Goal: Task Accomplishment & Management: Use online tool/utility

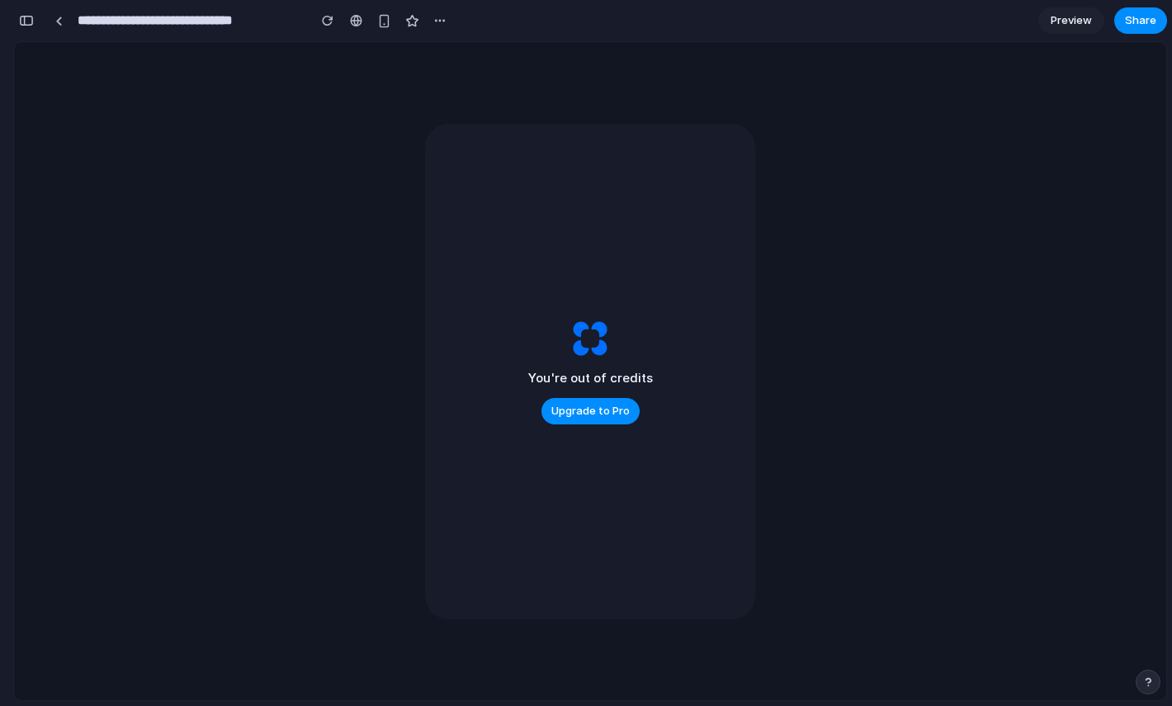
scroll to position [4671, 0]
click at [334, 18] on button "button" at bounding box center [327, 20] width 25 height 25
click at [26, 25] on div "button" at bounding box center [26, 21] width 15 height 12
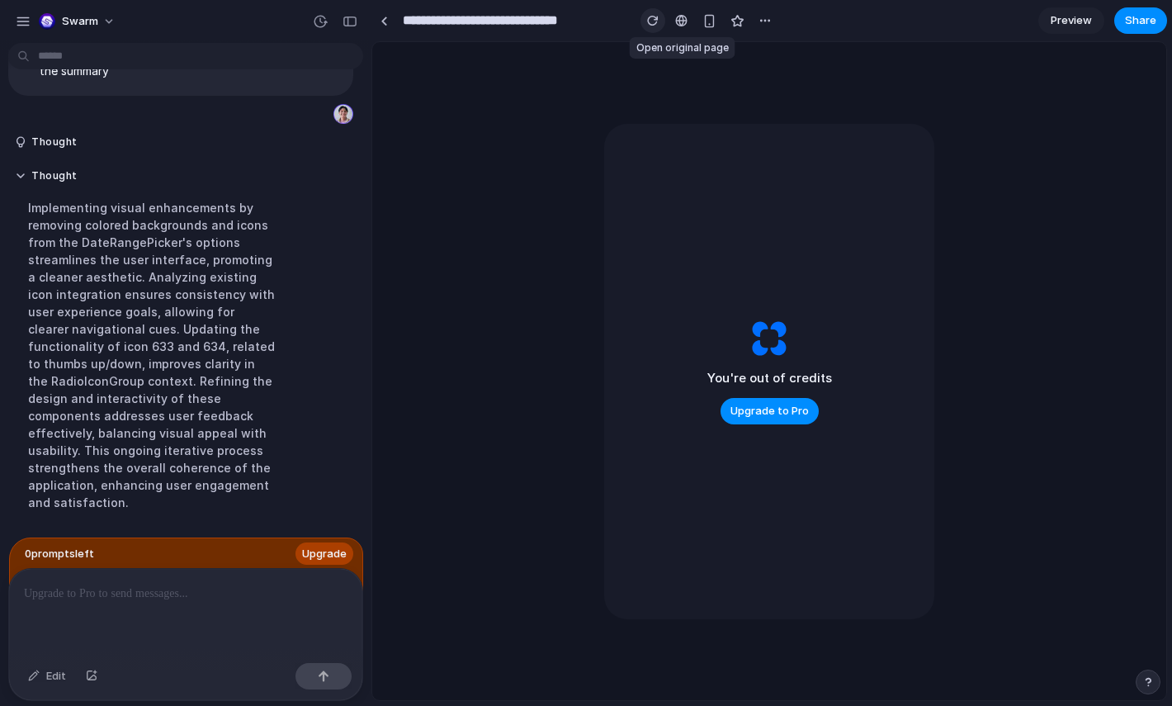
click at [655, 21] on div "button" at bounding box center [653, 21] width 12 height 12
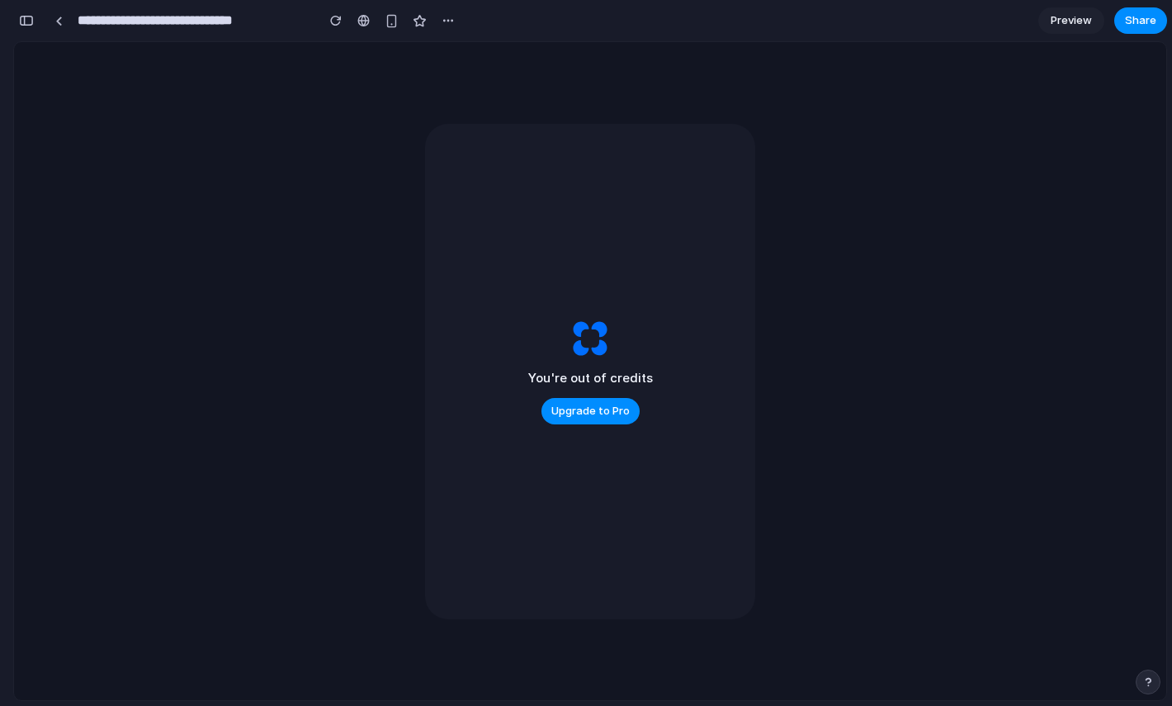
scroll to position [3761, 0]
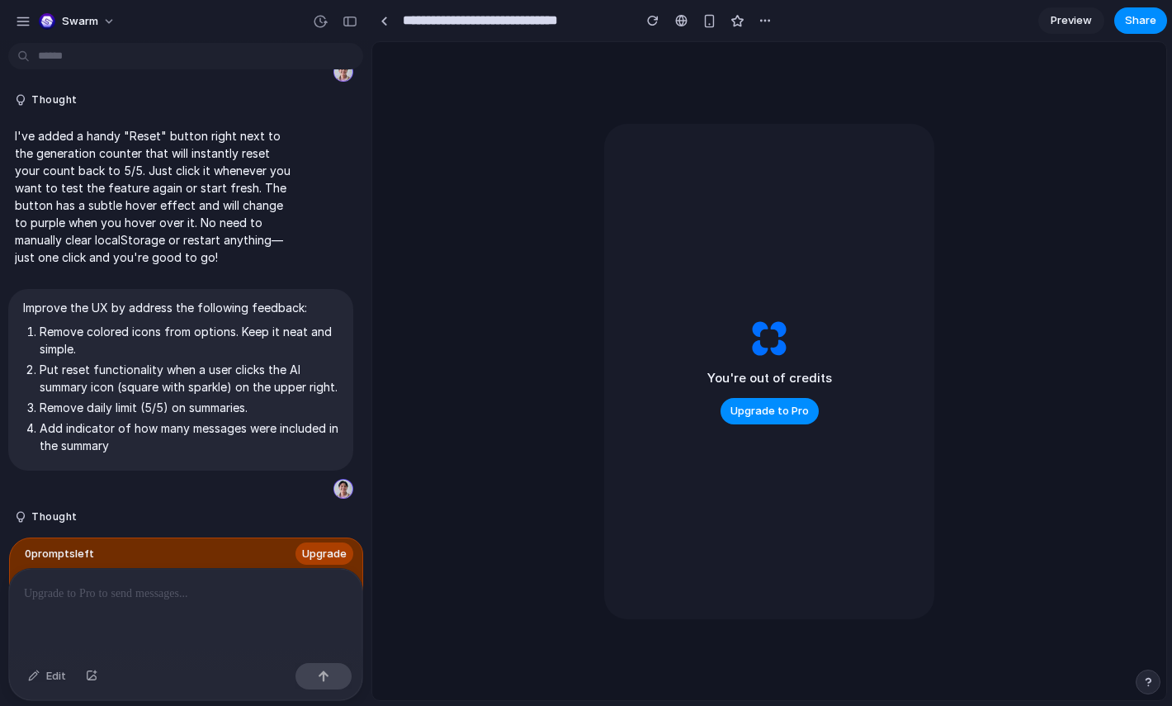
scroll to position [1837, 0]
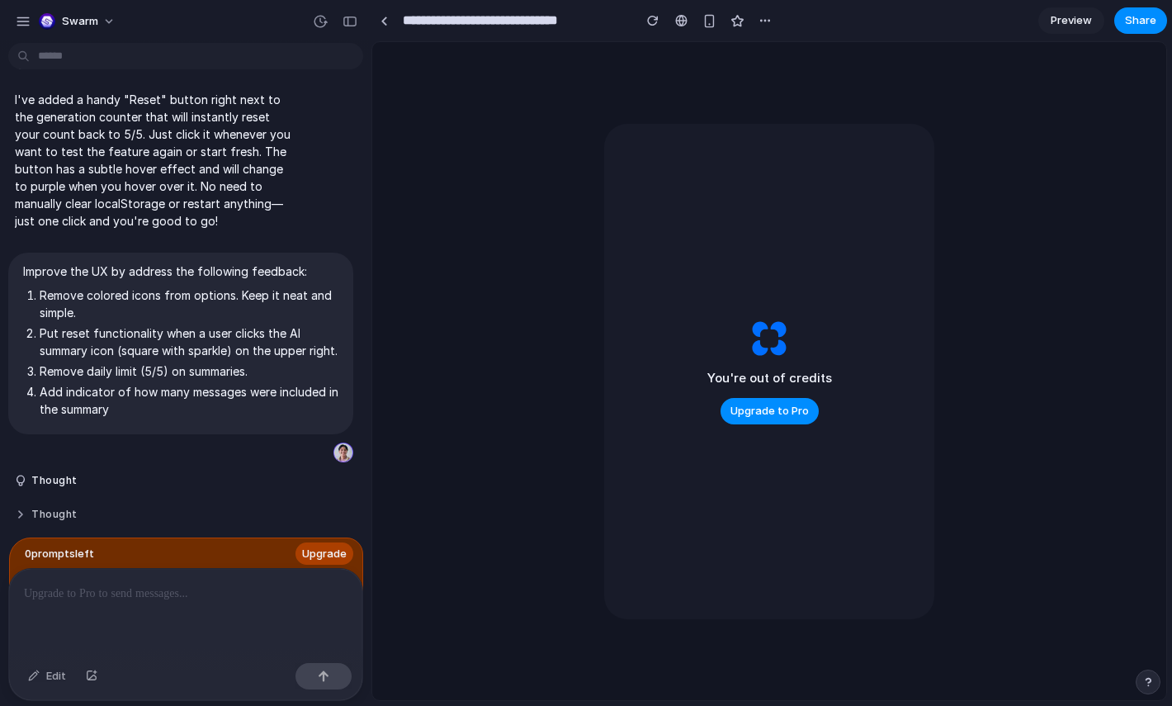
click at [22, 508] on button "Thought" at bounding box center [153, 515] width 276 height 14
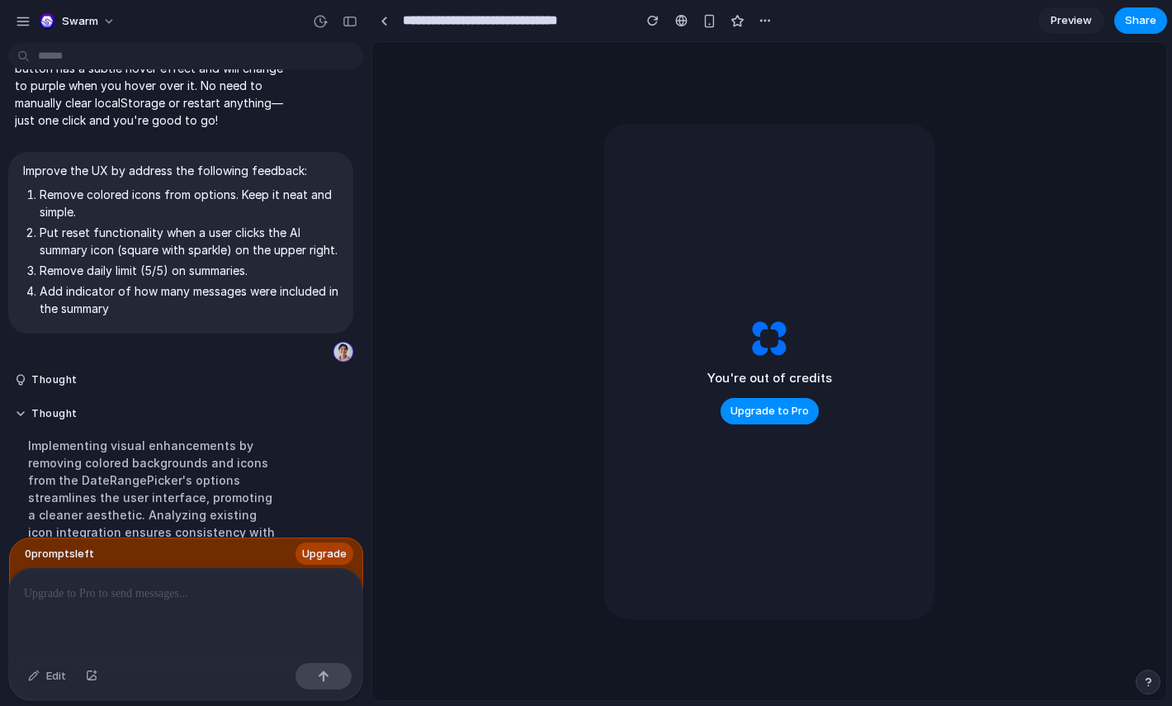
scroll to position [1942, 0]
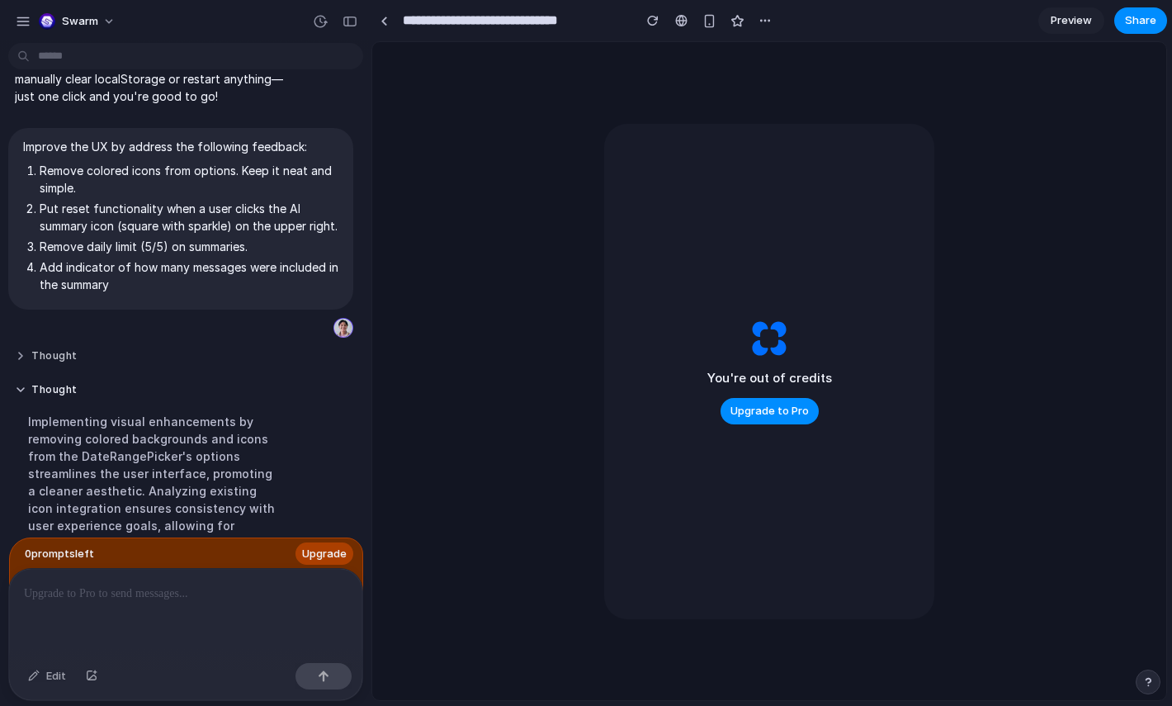
click at [20, 363] on button "Thought" at bounding box center [153, 356] width 276 height 14
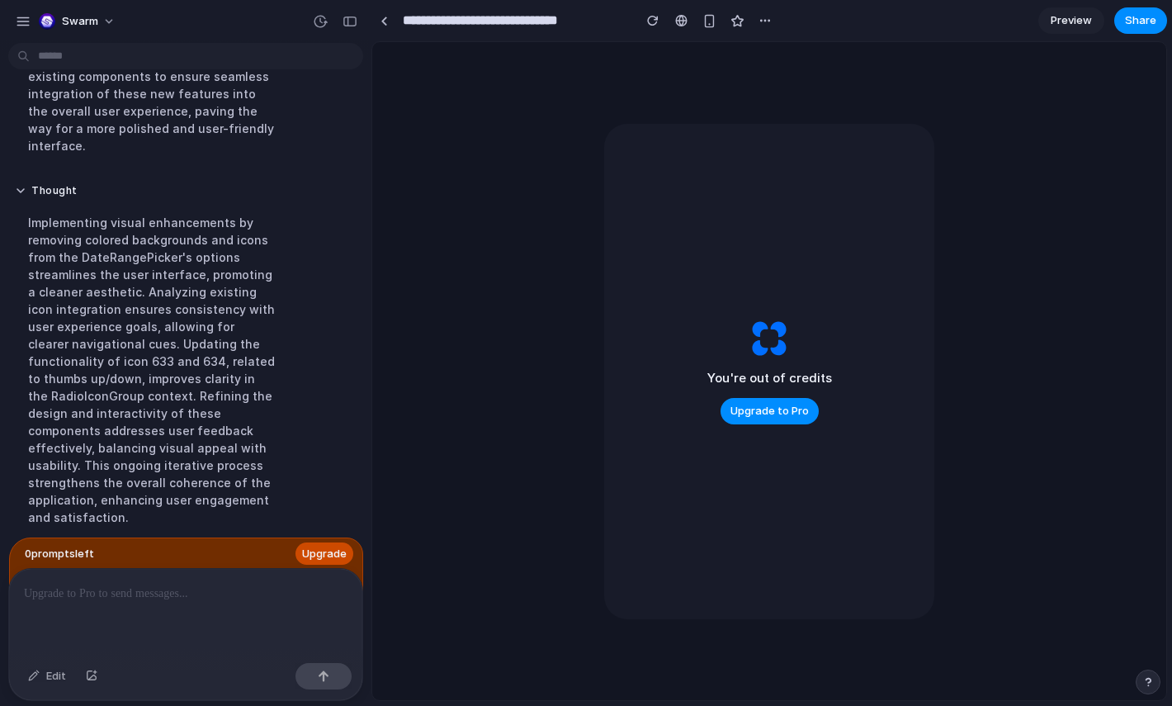
click at [331, 550] on span "Upgrade" at bounding box center [324, 553] width 45 height 17
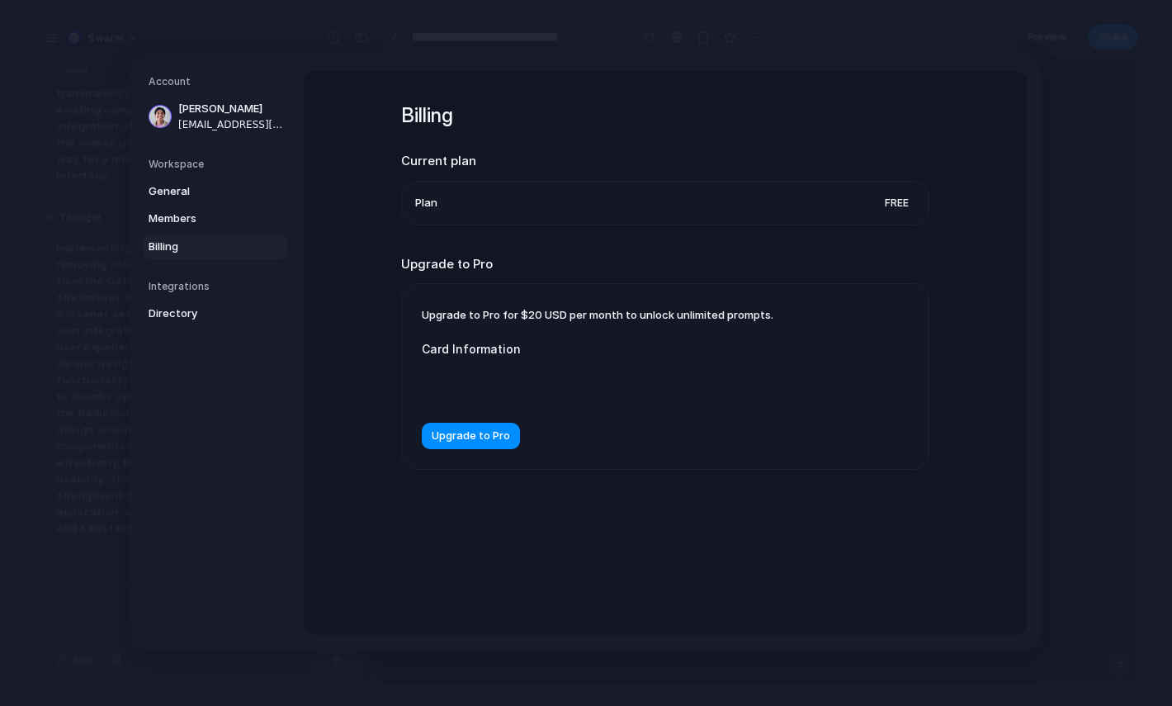
scroll to position [2430, 0]
click at [492, 444] on span "Upgrade to Pro" at bounding box center [471, 435] width 78 height 17
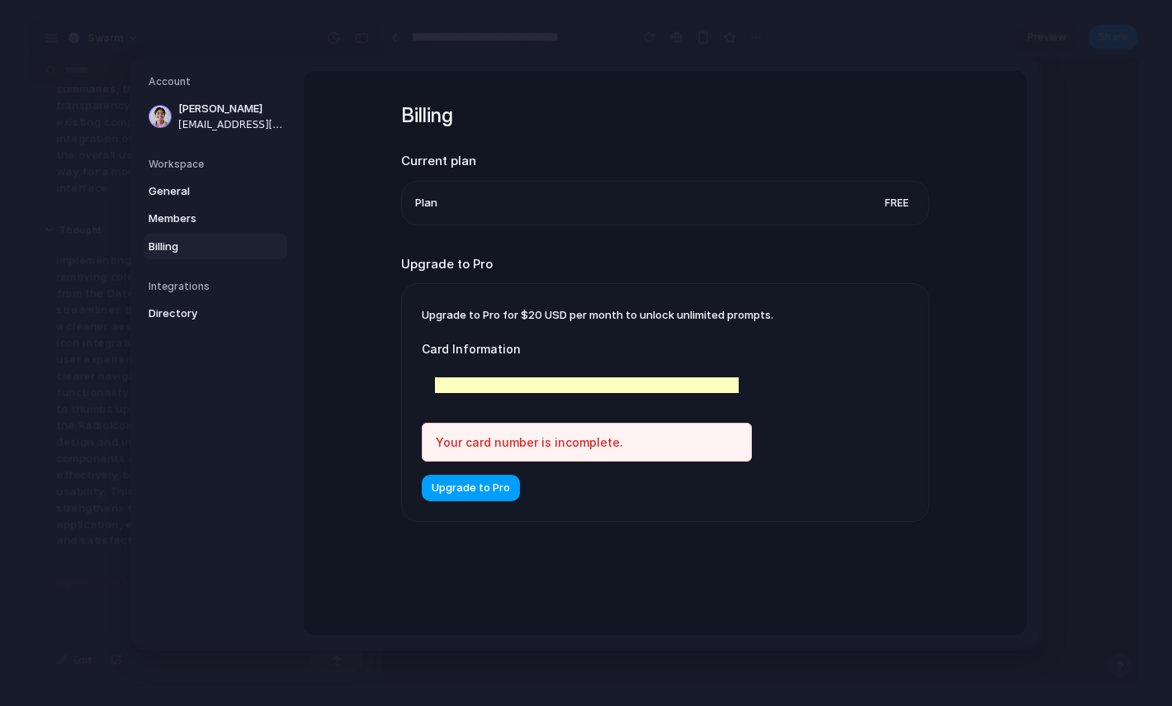
click at [496, 487] on span "Upgrade to Pro" at bounding box center [471, 487] width 78 height 17
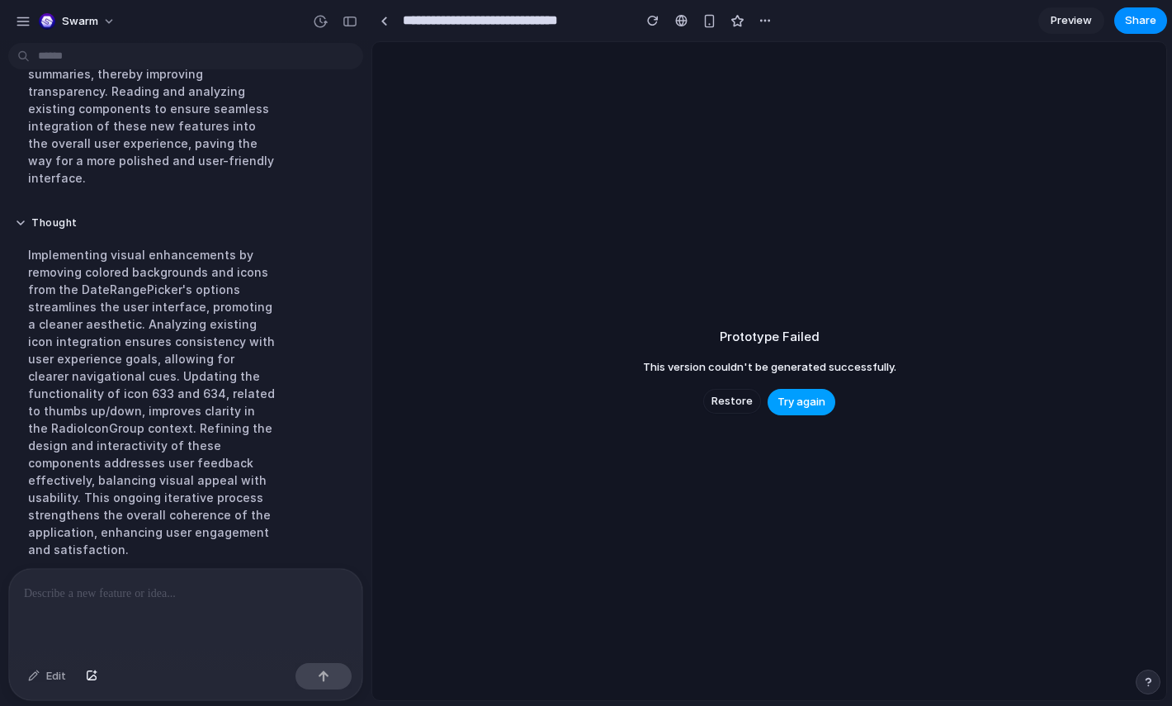
click at [798, 396] on span "Try again" at bounding box center [801, 402] width 48 height 17
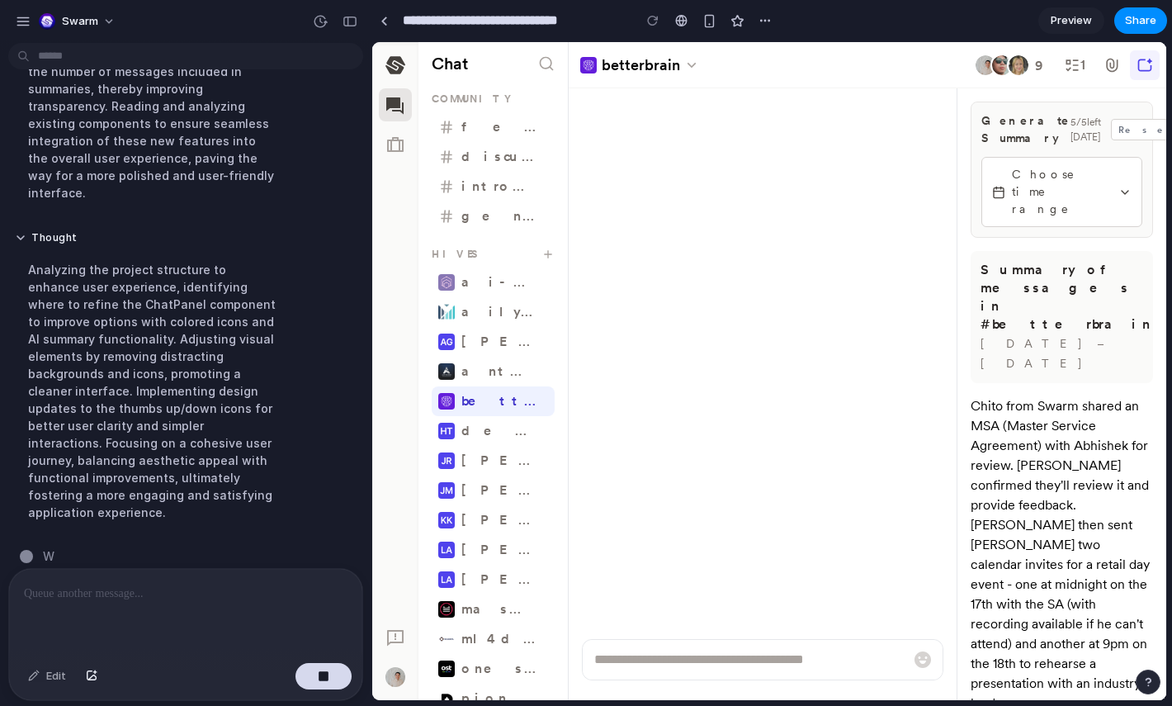
scroll to position [2397, 0]
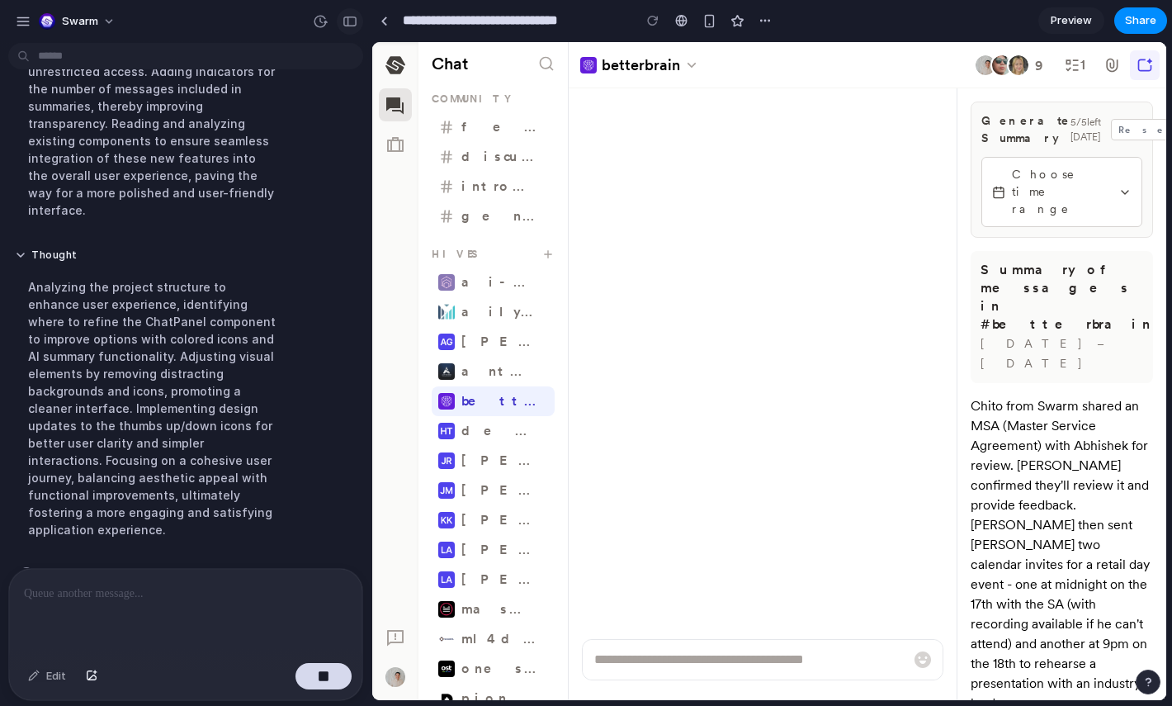
click at [346, 26] on div "button" at bounding box center [349, 22] width 15 height 12
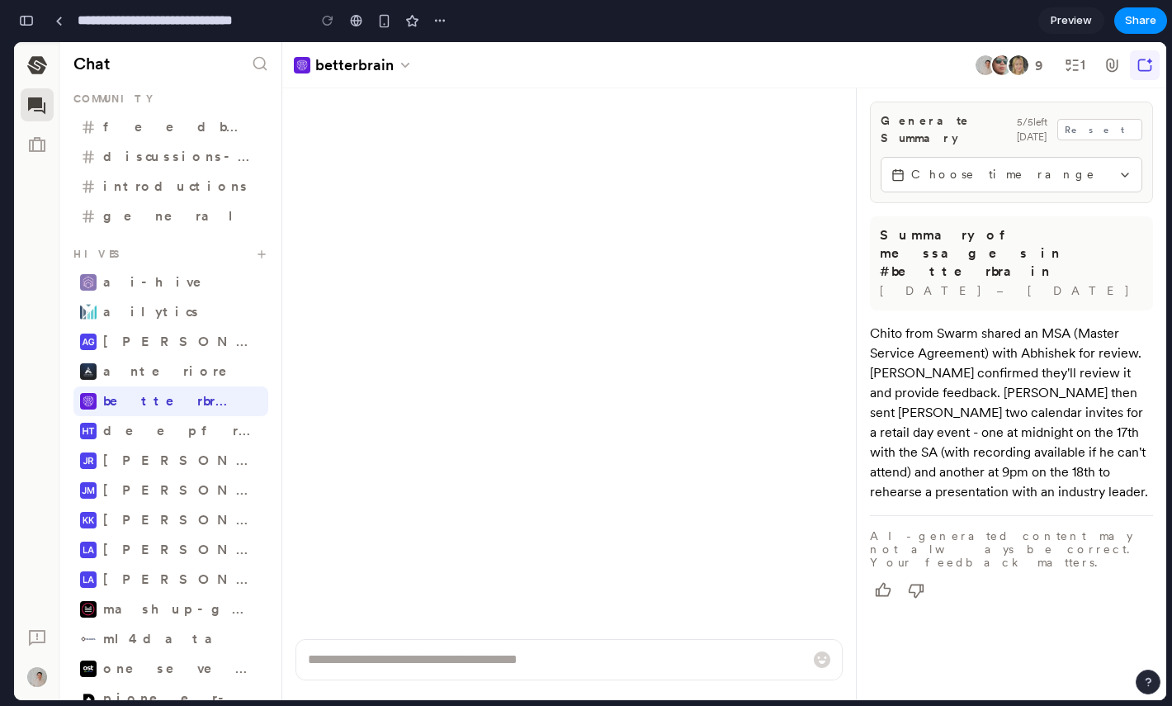
click at [1026, 168] on span "Choose time range" at bounding box center [1011, 174] width 201 height 17
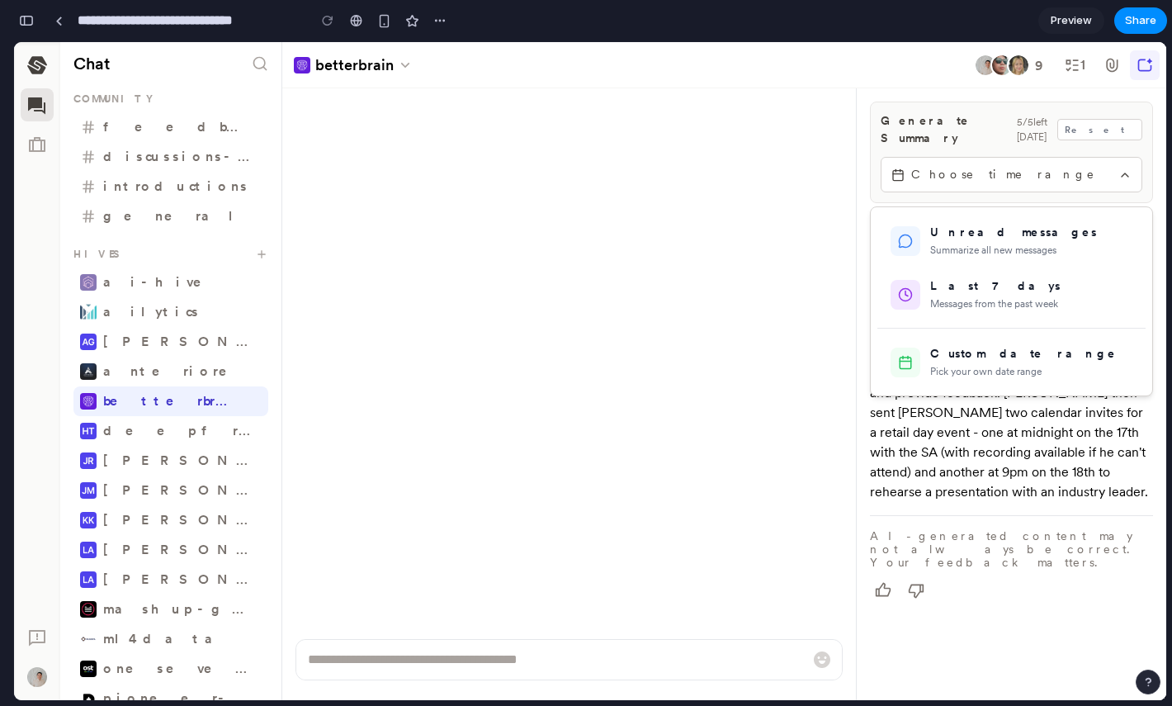
click at [1032, 155] on div at bounding box center [590, 371] width 1152 height 658
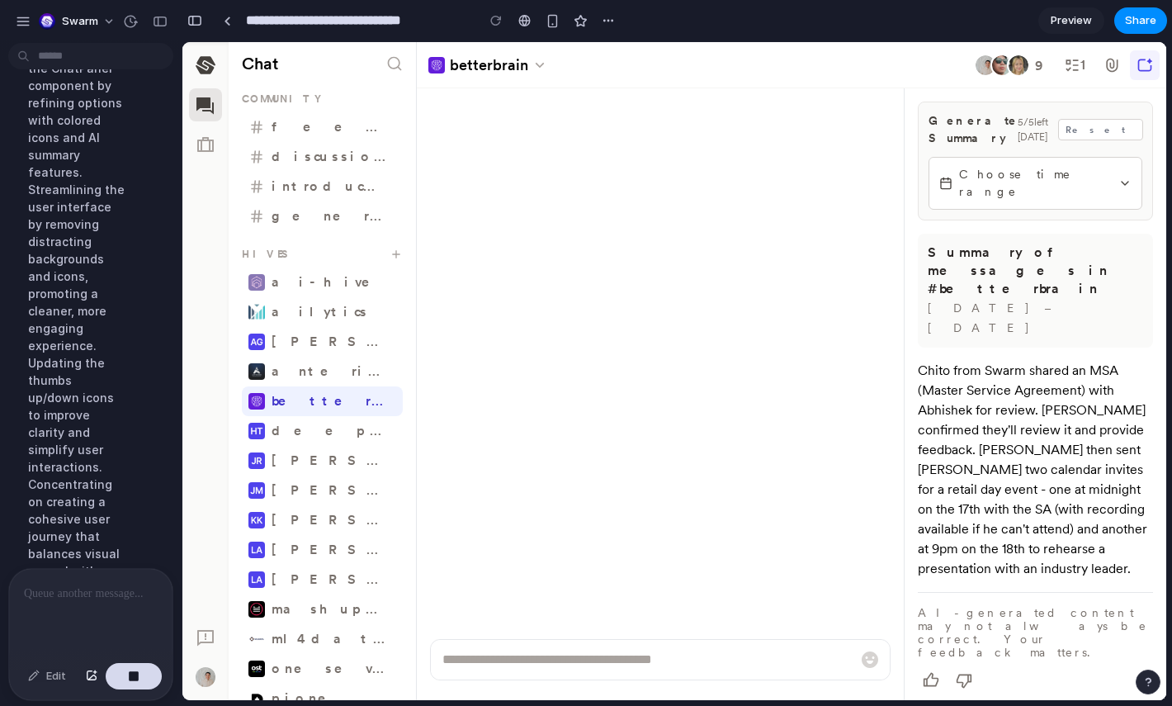
scroll to position [5465, 0]
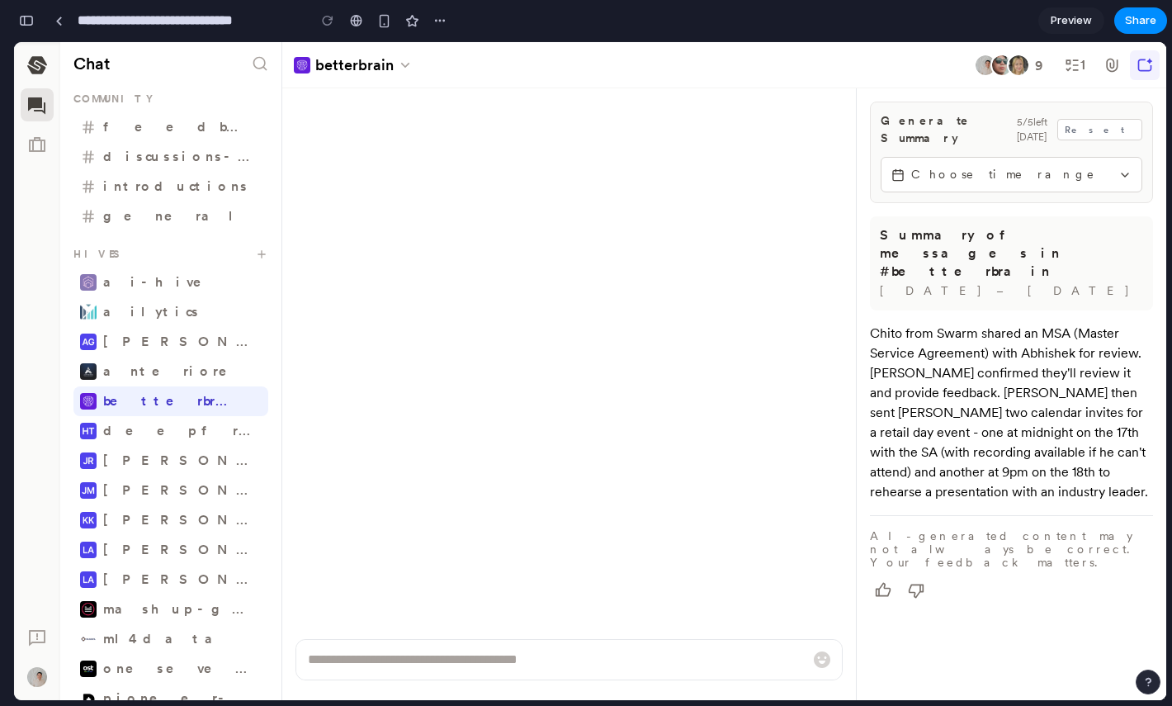
click at [1031, 166] on span "Choose time range" at bounding box center [1011, 174] width 201 height 17
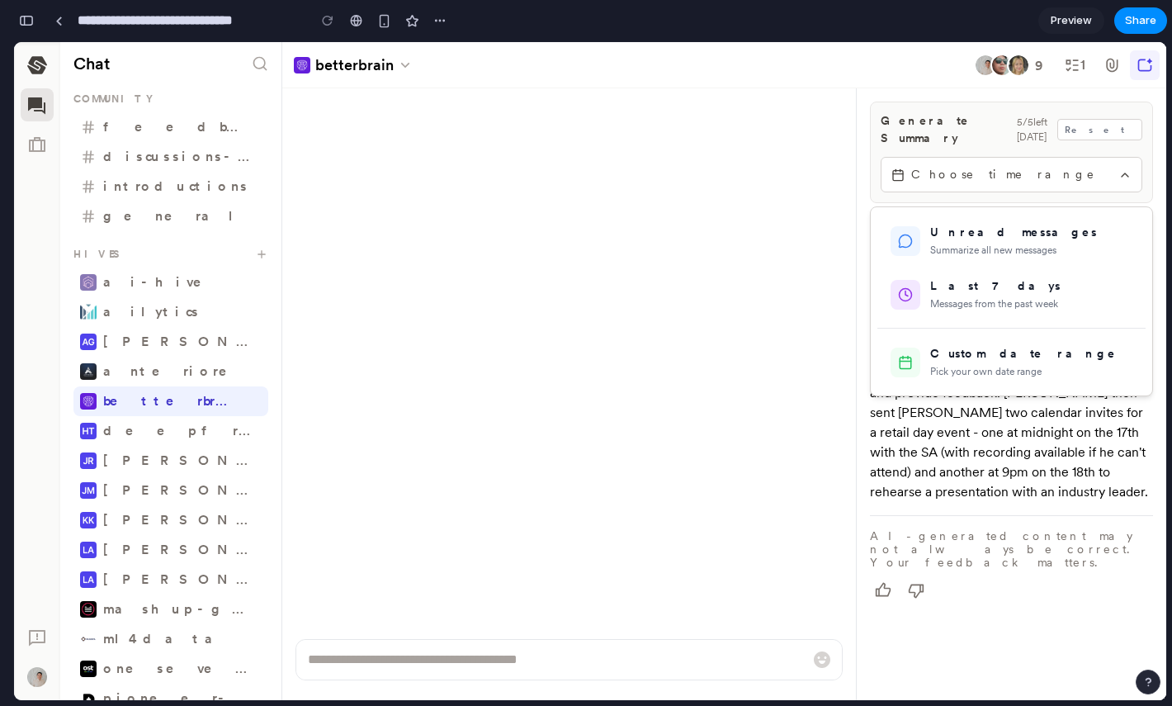
click at [1031, 163] on div at bounding box center [590, 371] width 1152 height 658
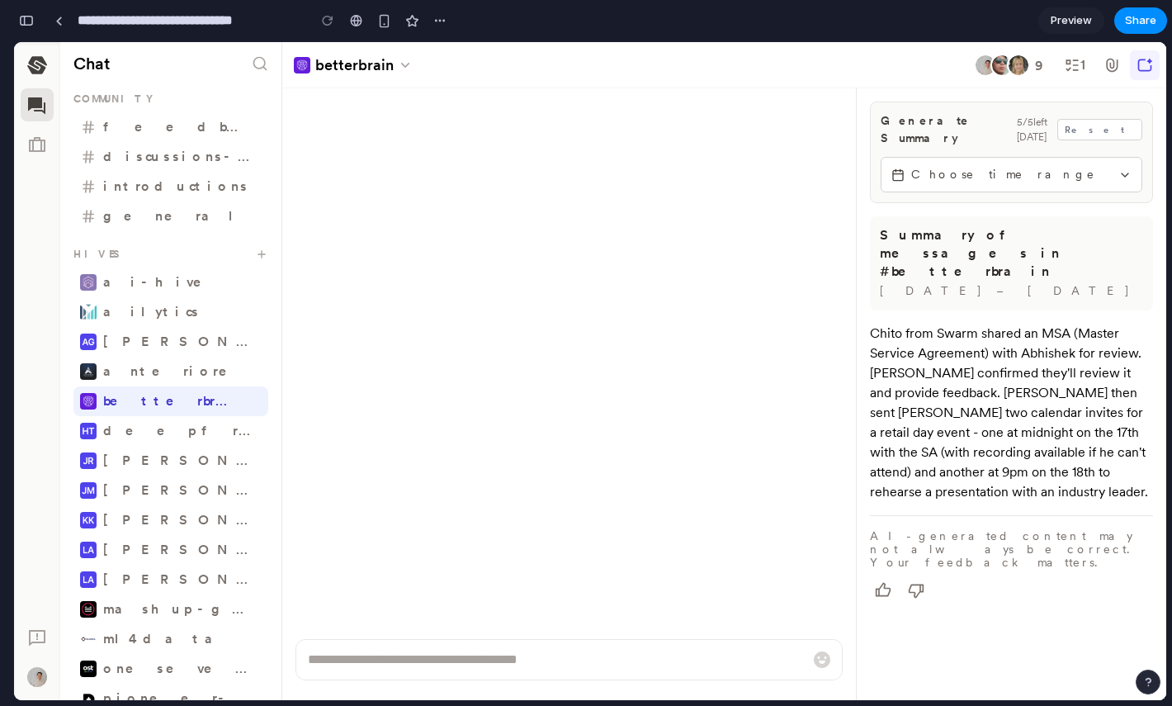
scroll to position [5361, 0]
click at [20, 11] on button "button" at bounding box center [26, 20] width 26 height 26
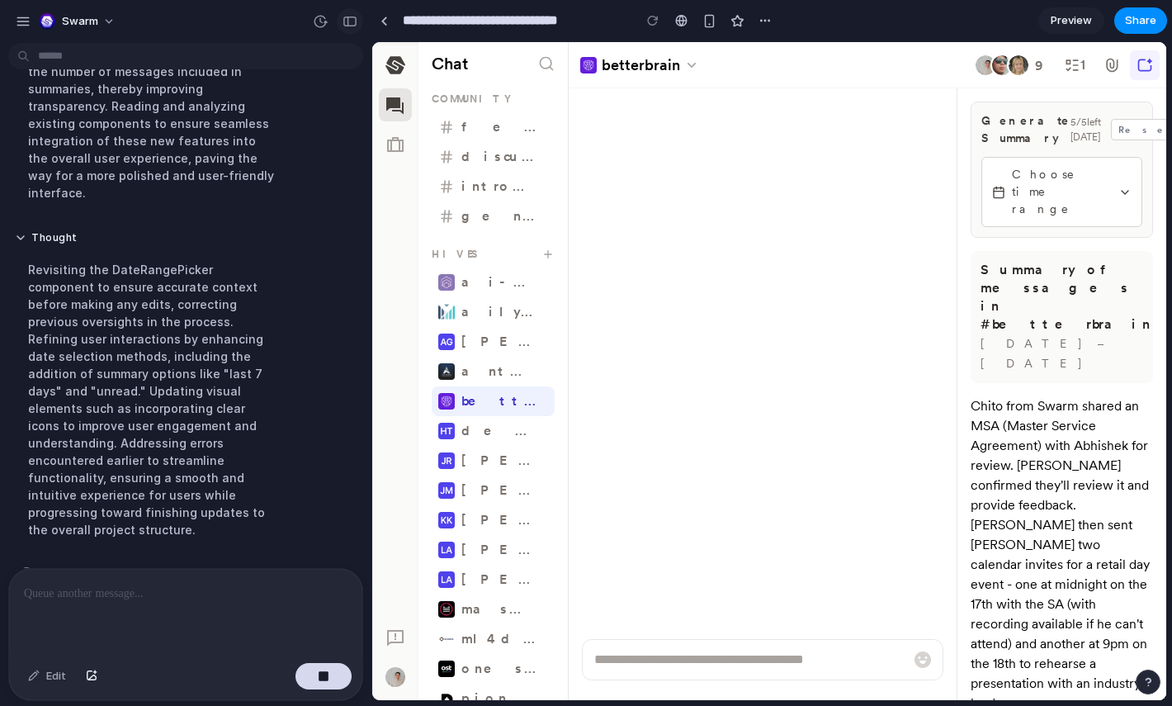
click at [355, 26] on div "button" at bounding box center [349, 22] width 15 height 12
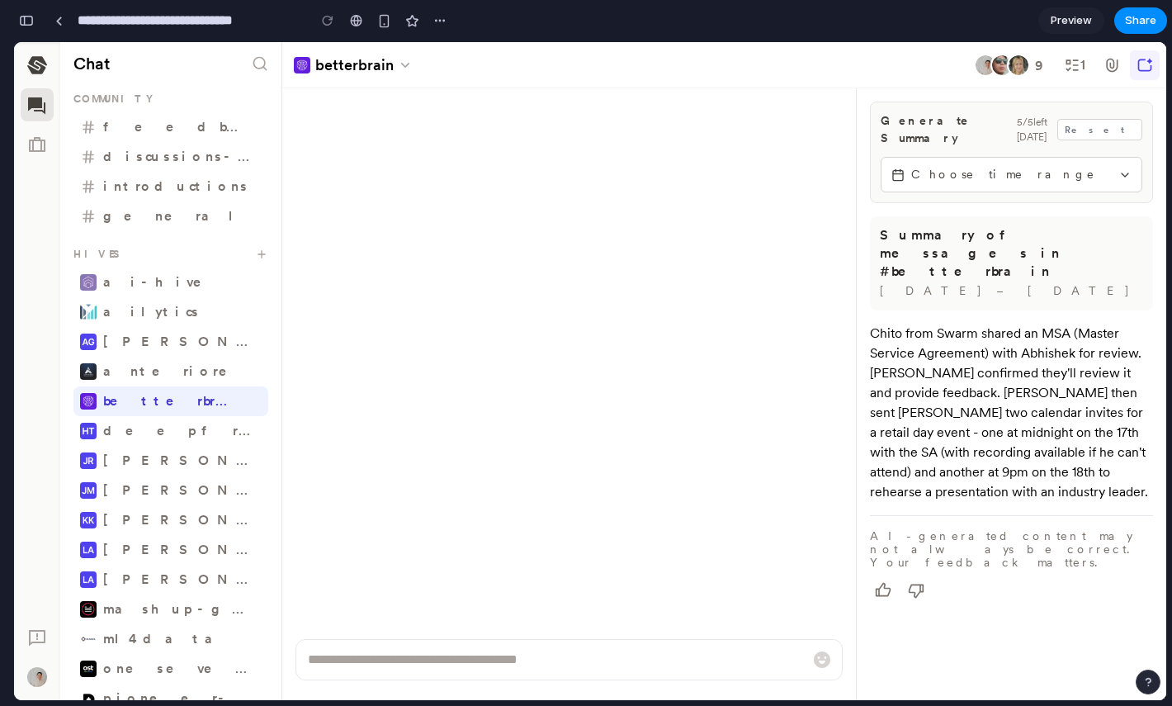
scroll to position [5361, 0]
click at [955, 175] on button "Choose time range" at bounding box center [1012, 174] width 262 height 35
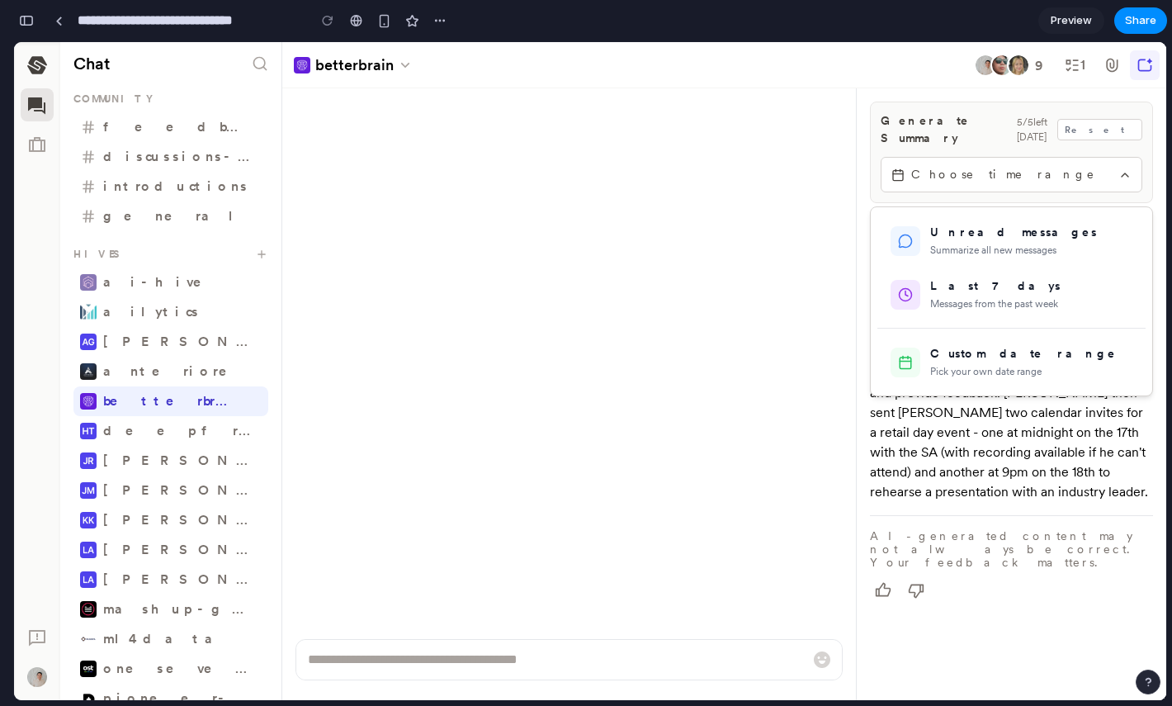
click at [982, 161] on div at bounding box center [590, 371] width 1152 height 658
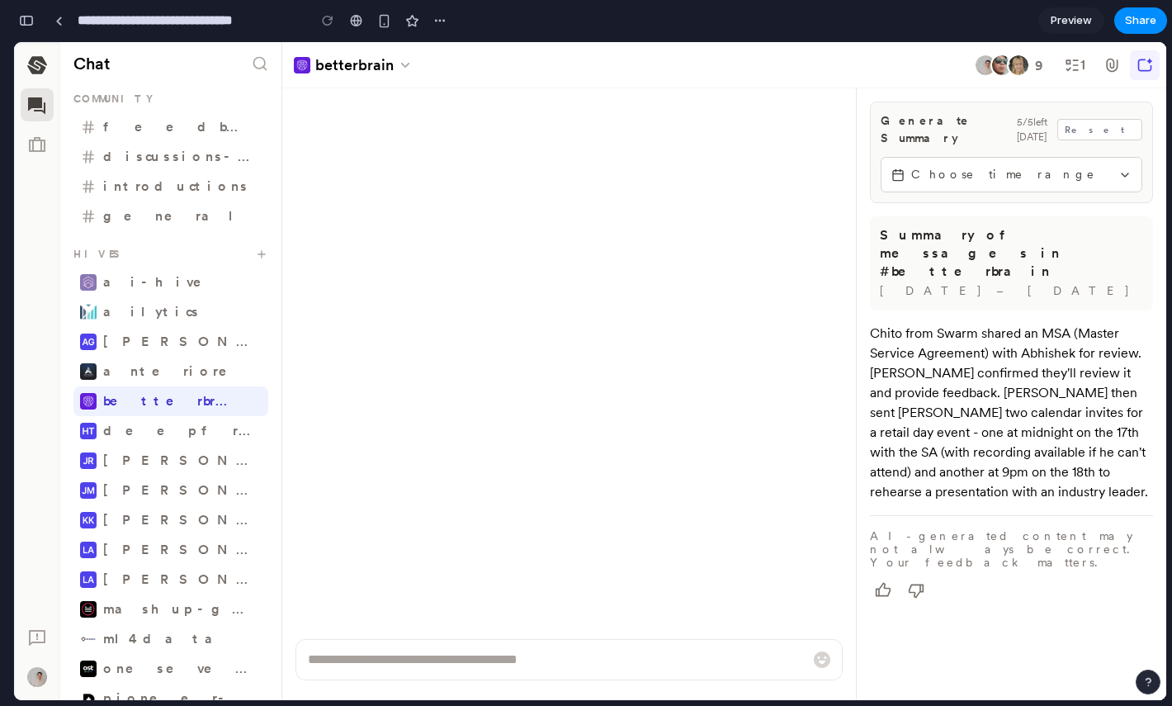
click at [998, 173] on button "Choose time range" at bounding box center [1012, 174] width 262 height 35
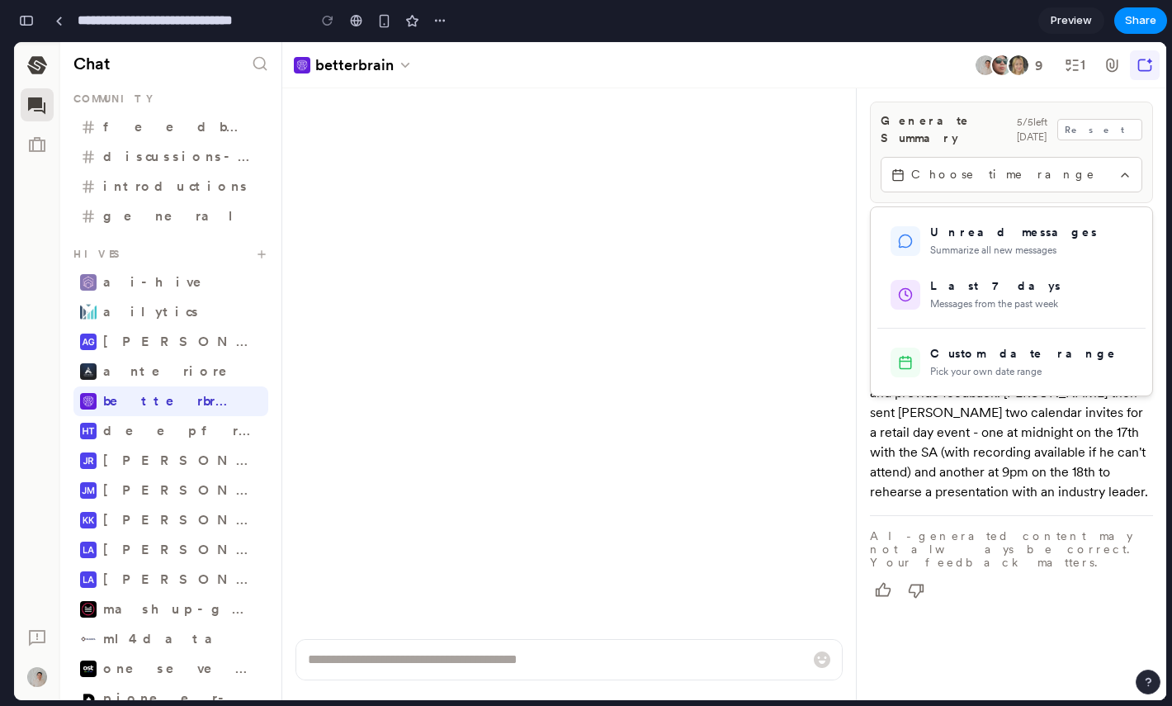
scroll to position [5482, 0]
click at [1018, 170] on div at bounding box center [590, 371] width 1152 height 658
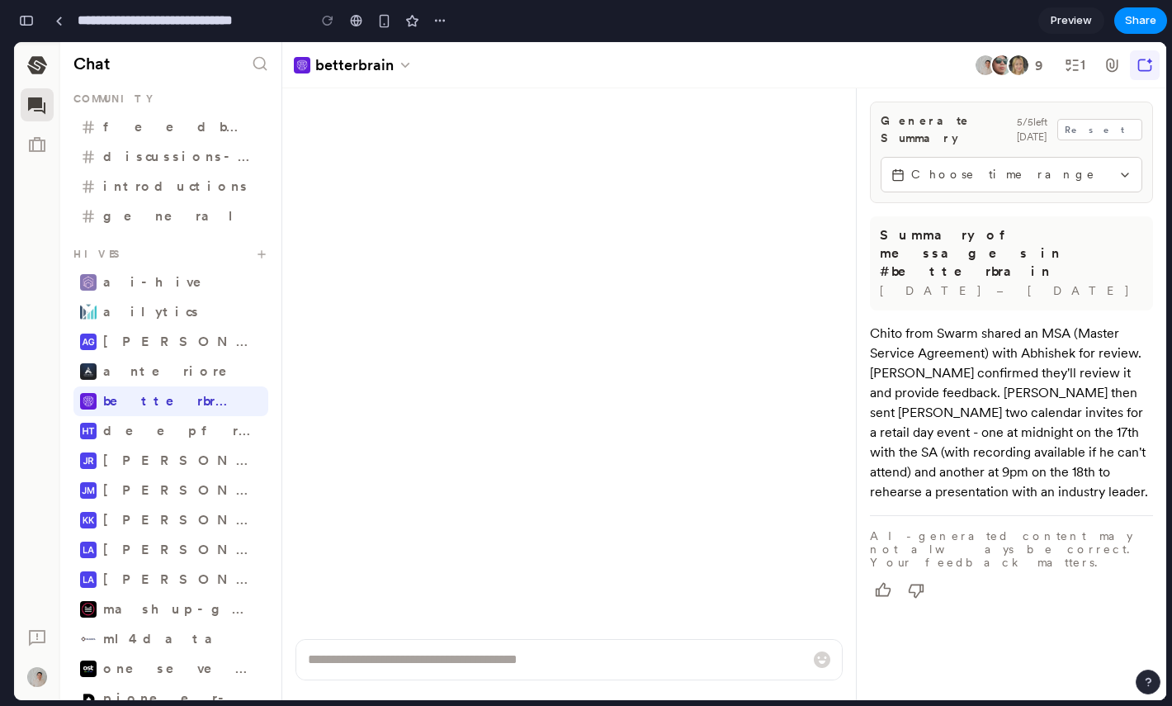
click at [1069, 166] on span "Choose time range" at bounding box center [1011, 174] width 201 height 17
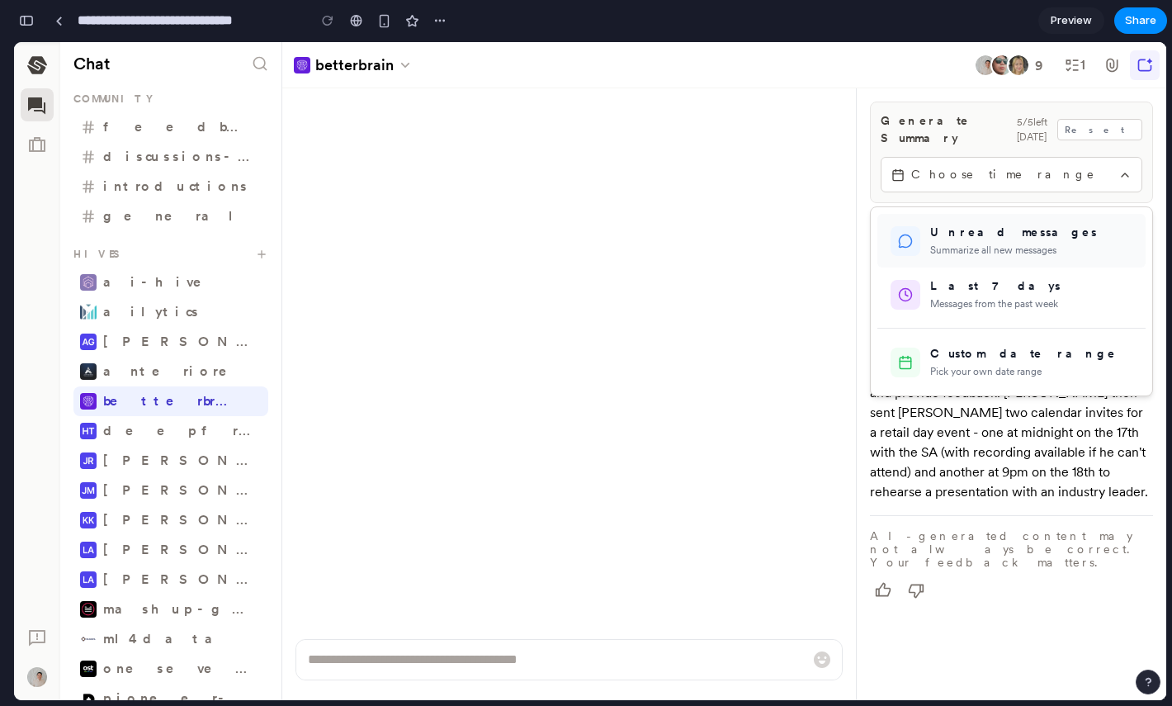
click at [977, 226] on div "Unread messages" at bounding box center [1031, 232] width 202 height 17
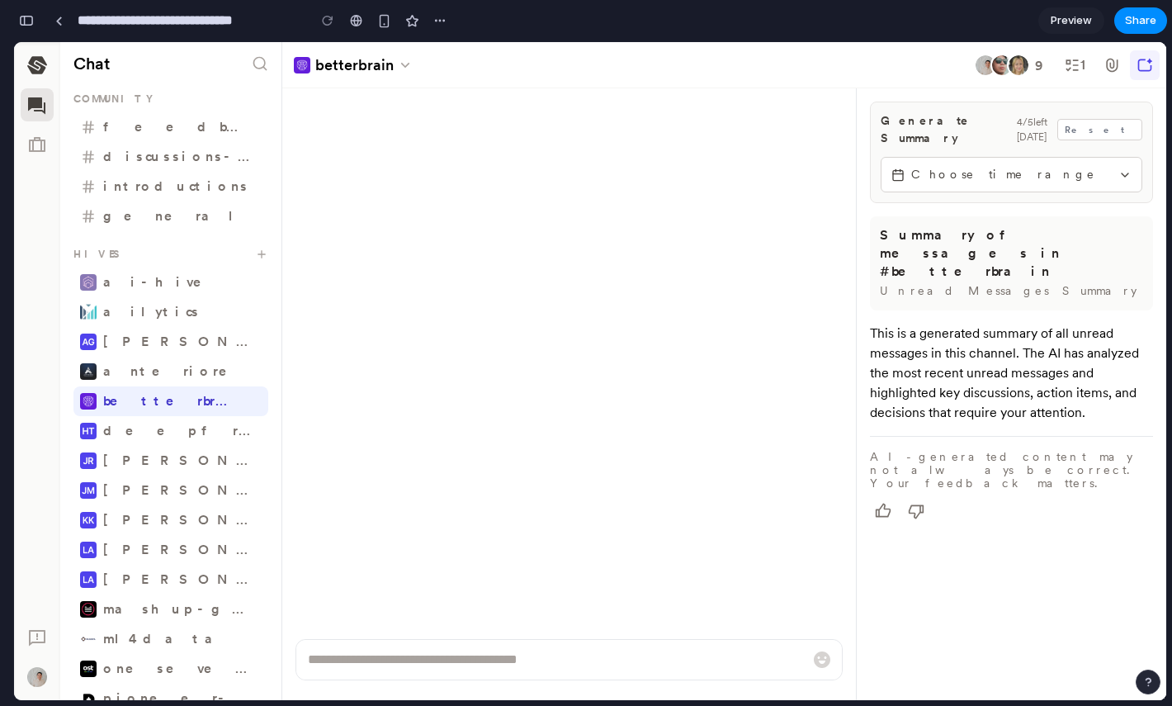
click at [1056, 166] on span "Choose time range" at bounding box center [1011, 174] width 201 height 17
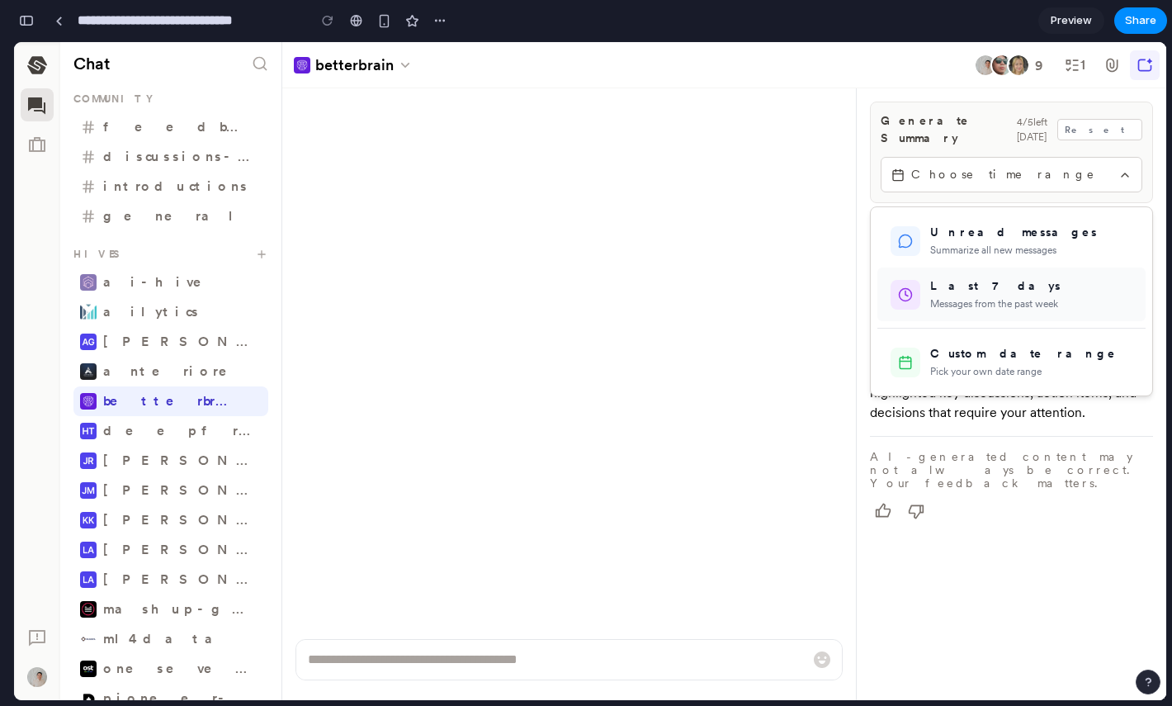
click at [1021, 296] on div "Messages from the past week" at bounding box center [1031, 303] width 202 height 15
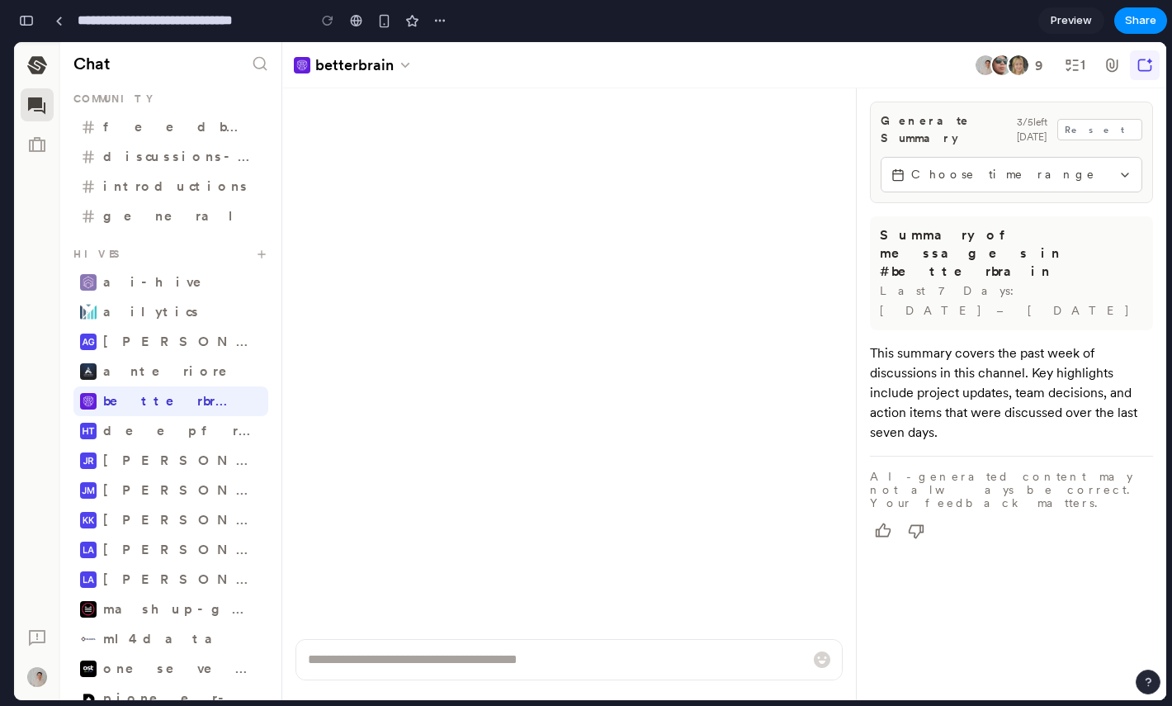
click at [1050, 166] on span "Choose time range" at bounding box center [1011, 174] width 201 height 17
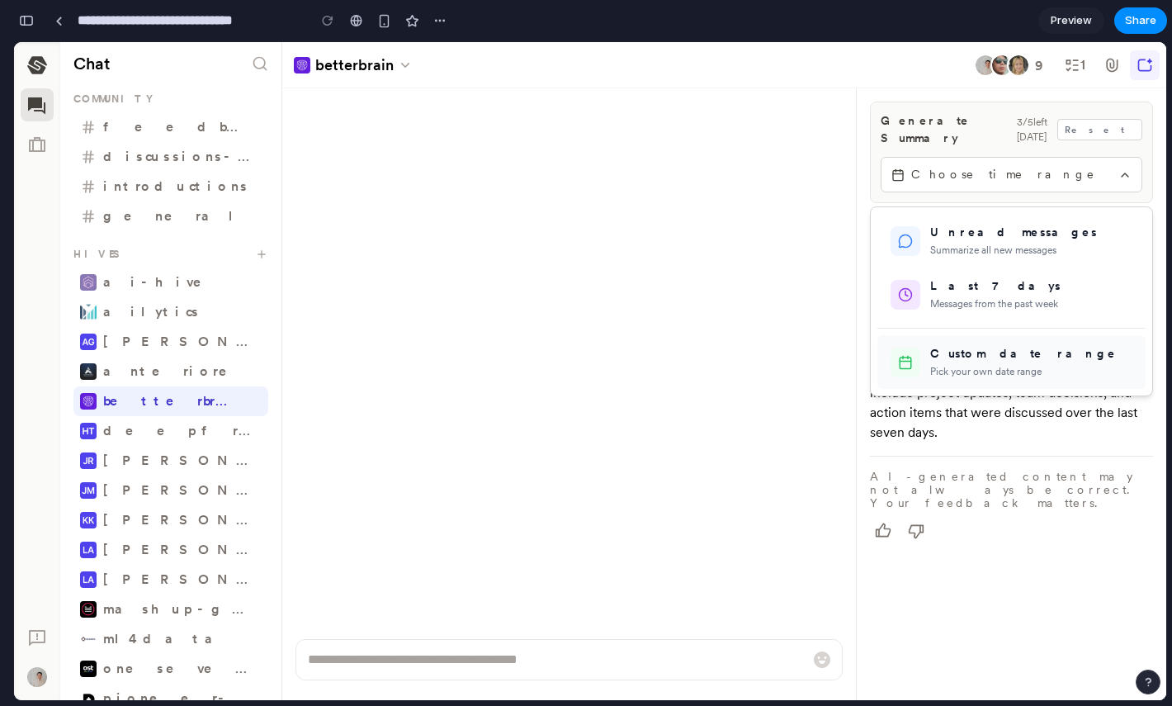
click at [975, 345] on div "Custom date range" at bounding box center [1031, 353] width 202 height 17
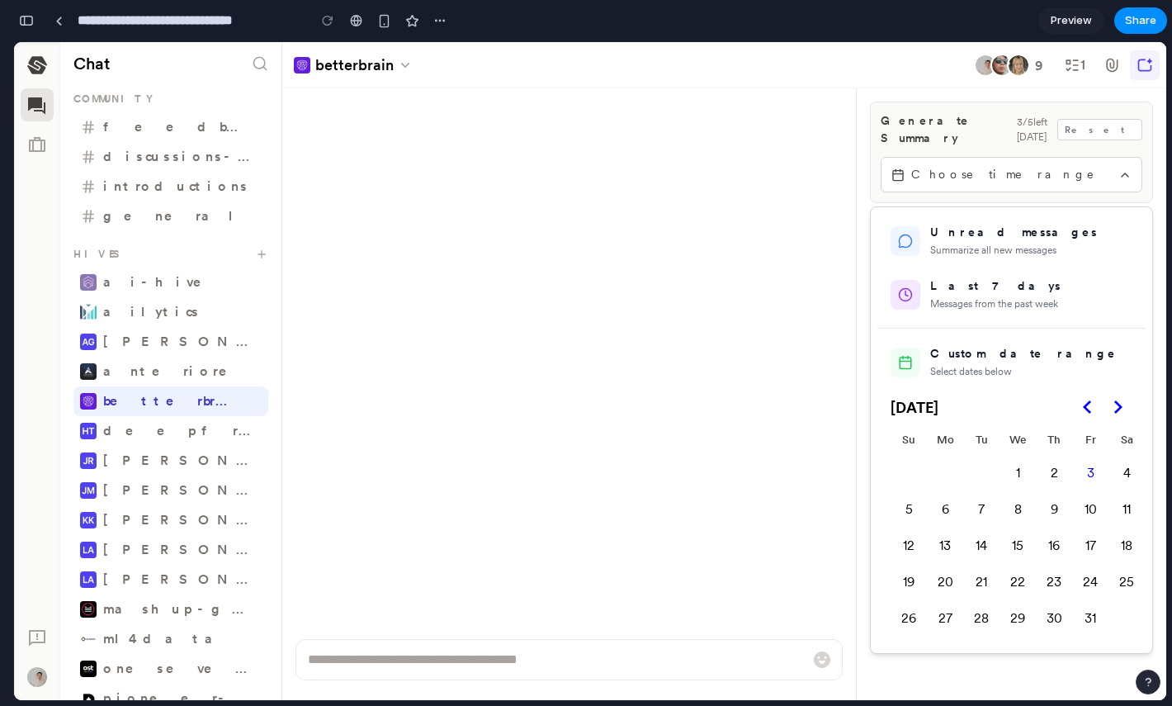
click at [1020, 345] on div "Custom date range" at bounding box center [1031, 353] width 202 height 17
click at [1130, 171] on div at bounding box center [590, 371] width 1152 height 658
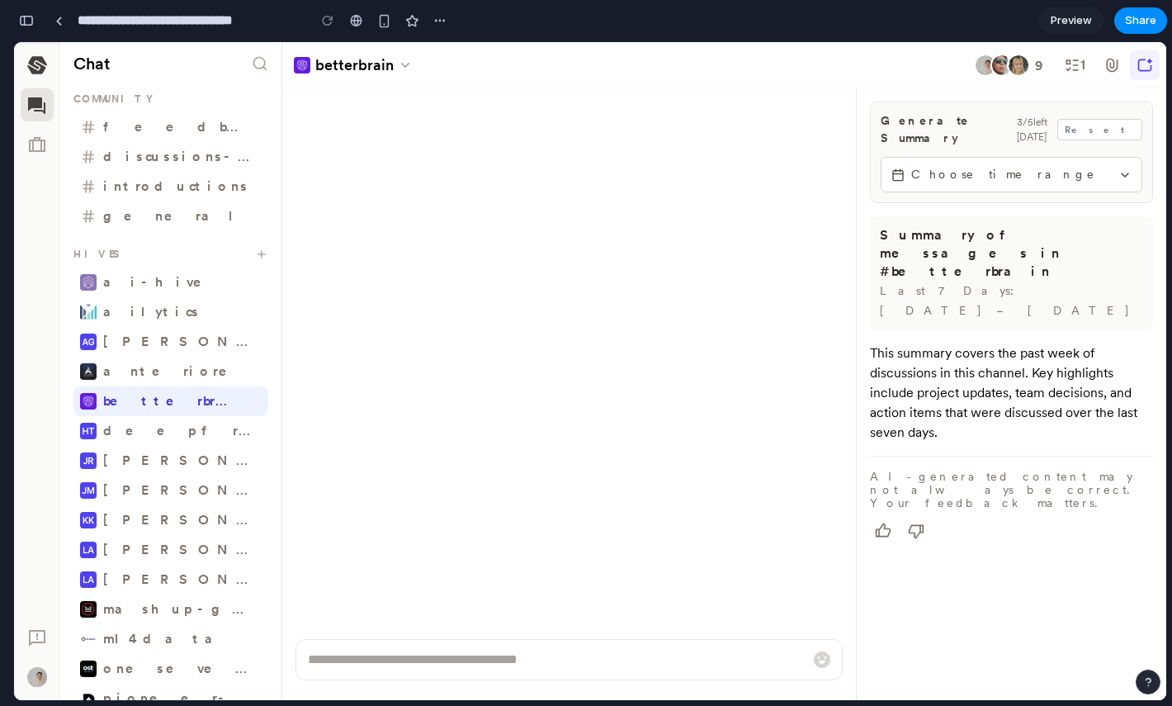
click at [1124, 173] on icon "button" at bounding box center [1125, 174] width 7 height 3
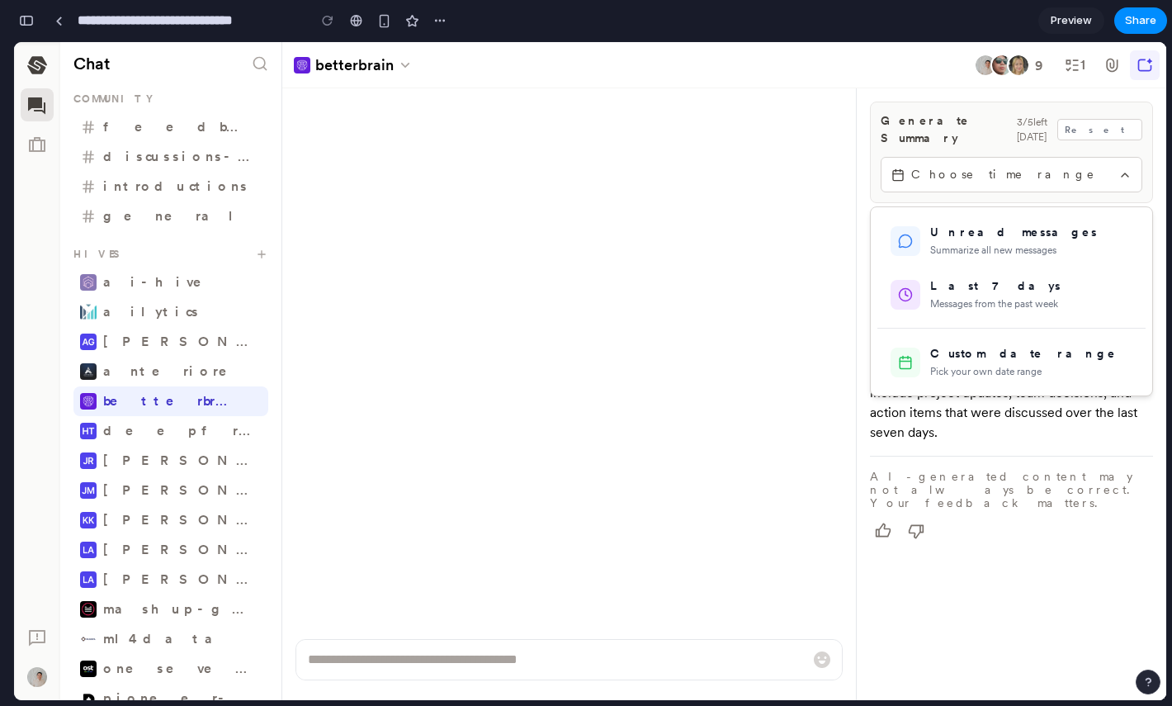
click at [1124, 163] on div at bounding box center [590, 371] width 1152 height 658
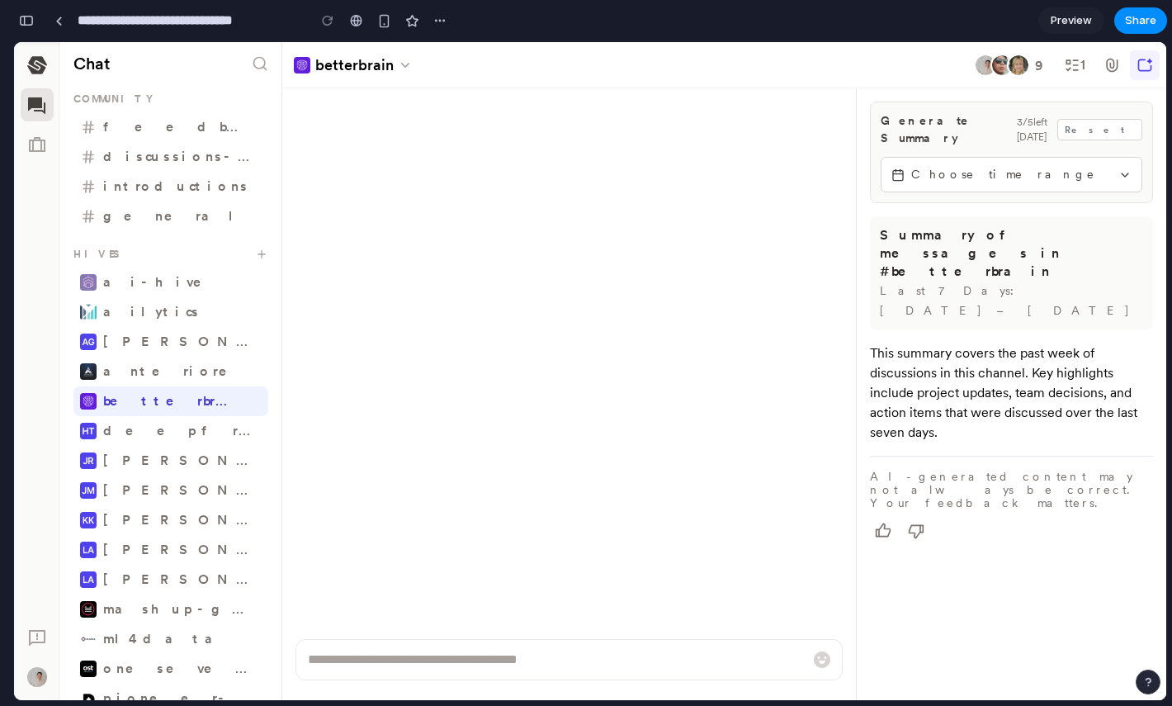
click at [26, 13] on button "button" at bounding box center [26, 20] width 26 height 26
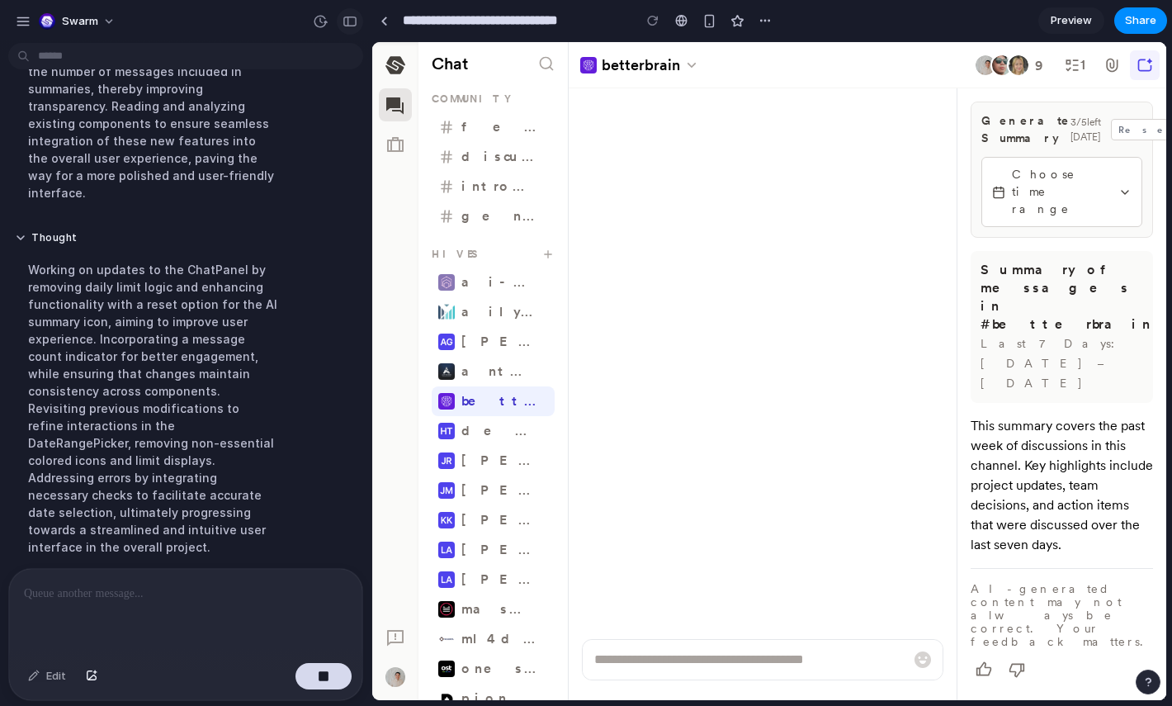
click at [342, 25] on div "button" at bounding box center [349, 22] width 15 height 12
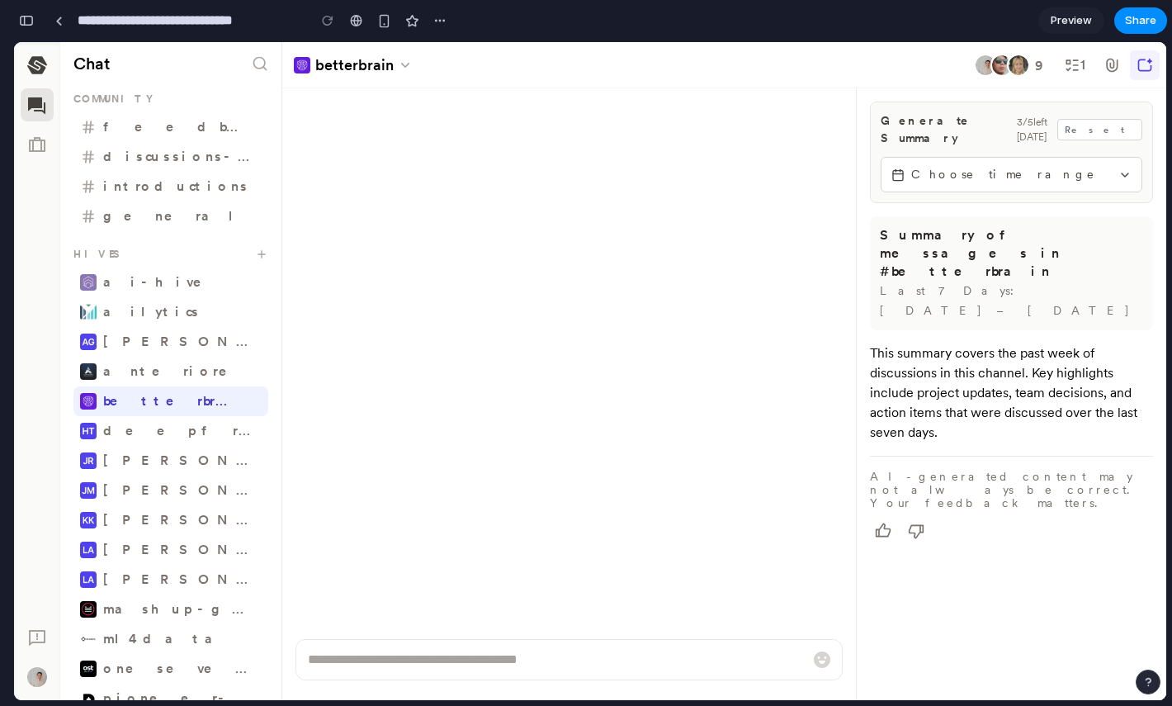
scroll to position [5430, 0]
click at [1130, 130] on button "Reset" at bounding box center [1099, 130] width 85 height 22
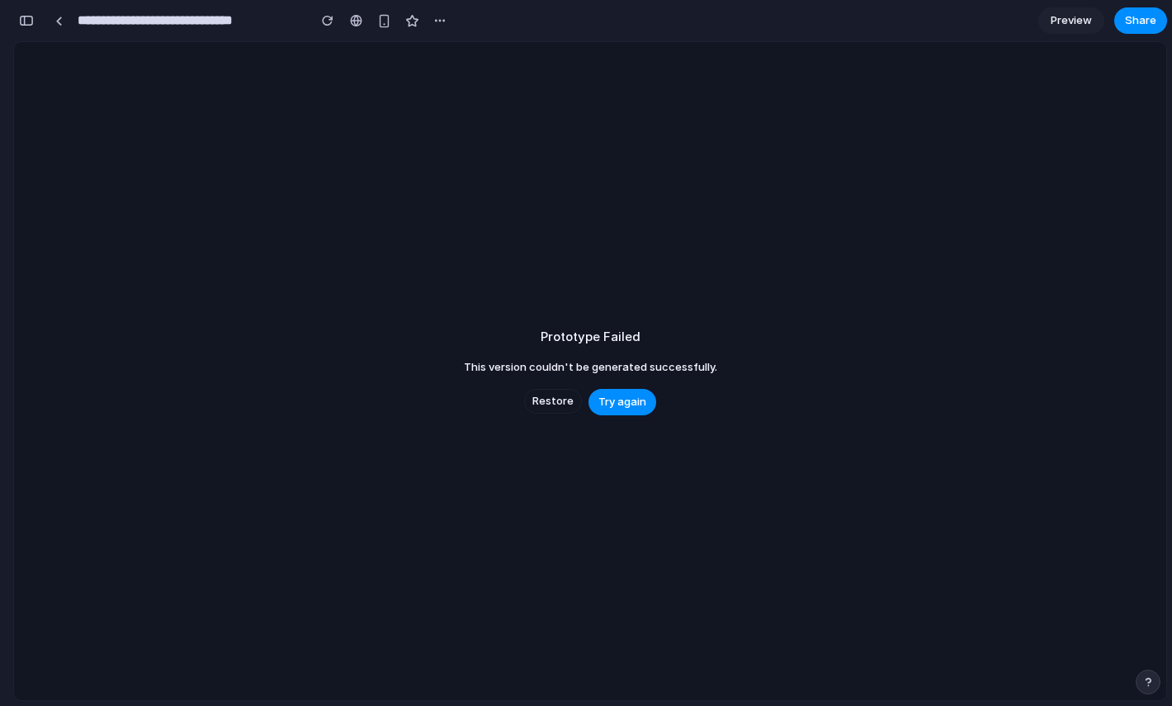
scroll to position [5393, 0]
click at [615, 411] on button "Try again" at bounding box center [622, 402] width 68 height 26
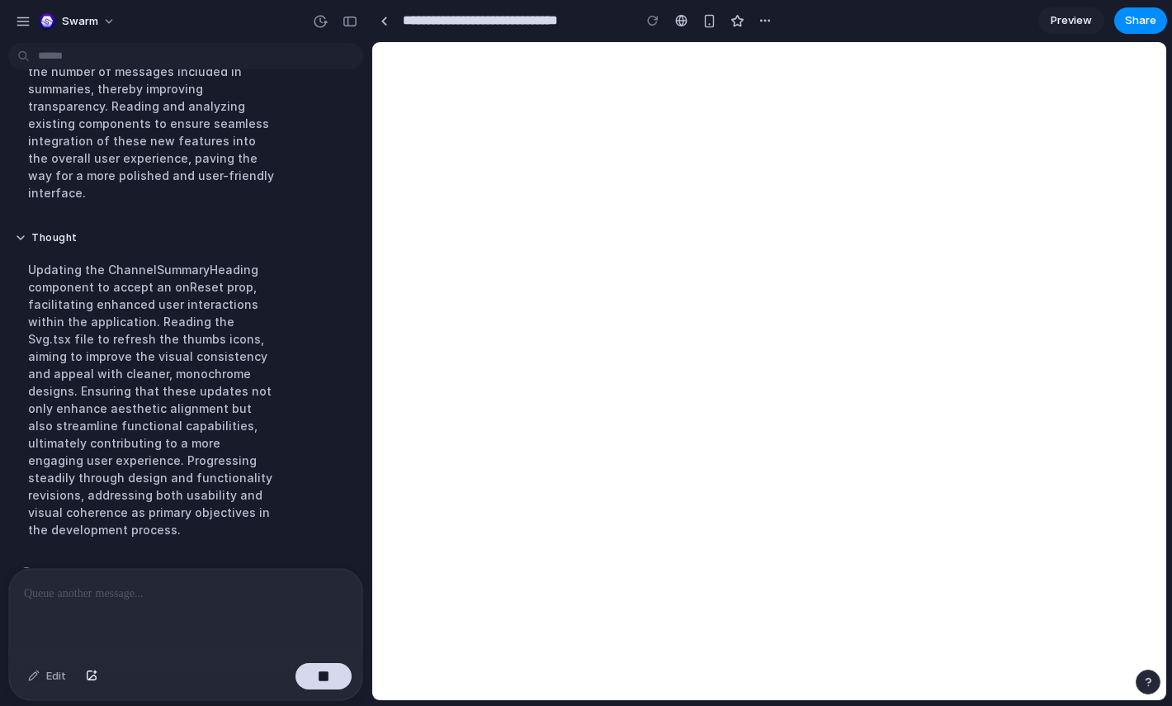
scroll to position [0, 0]
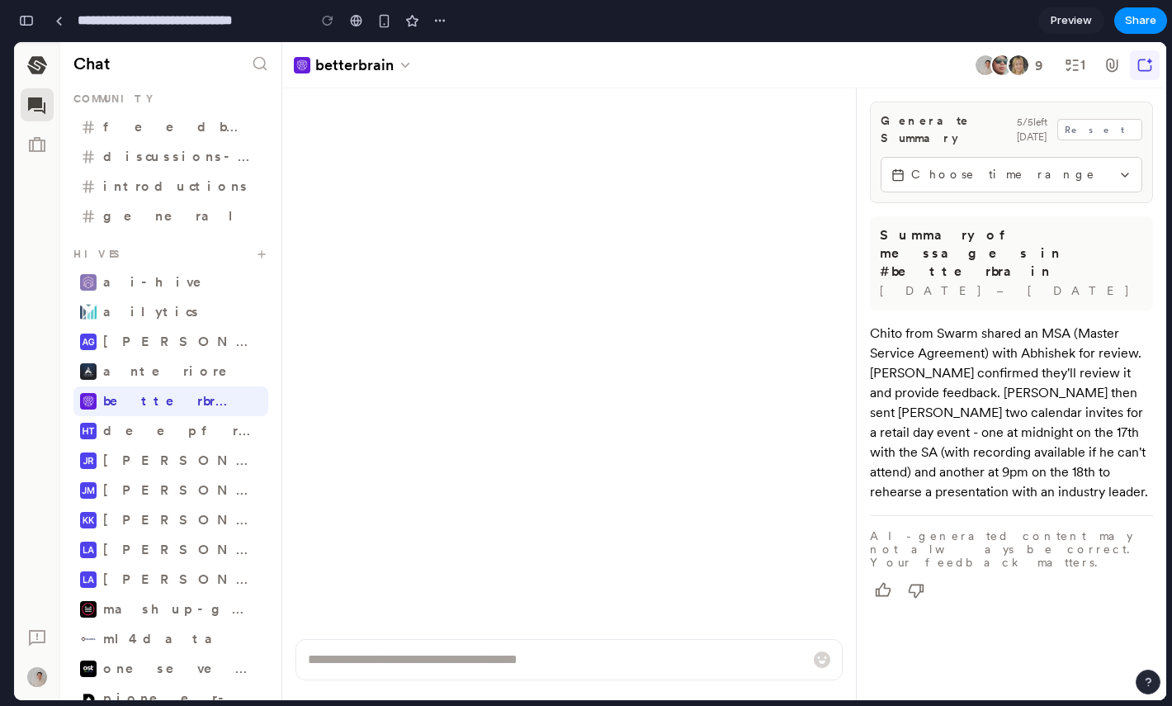
click at [21, 17] on div "button" at bounding box center [26, 21] width 15 height 12
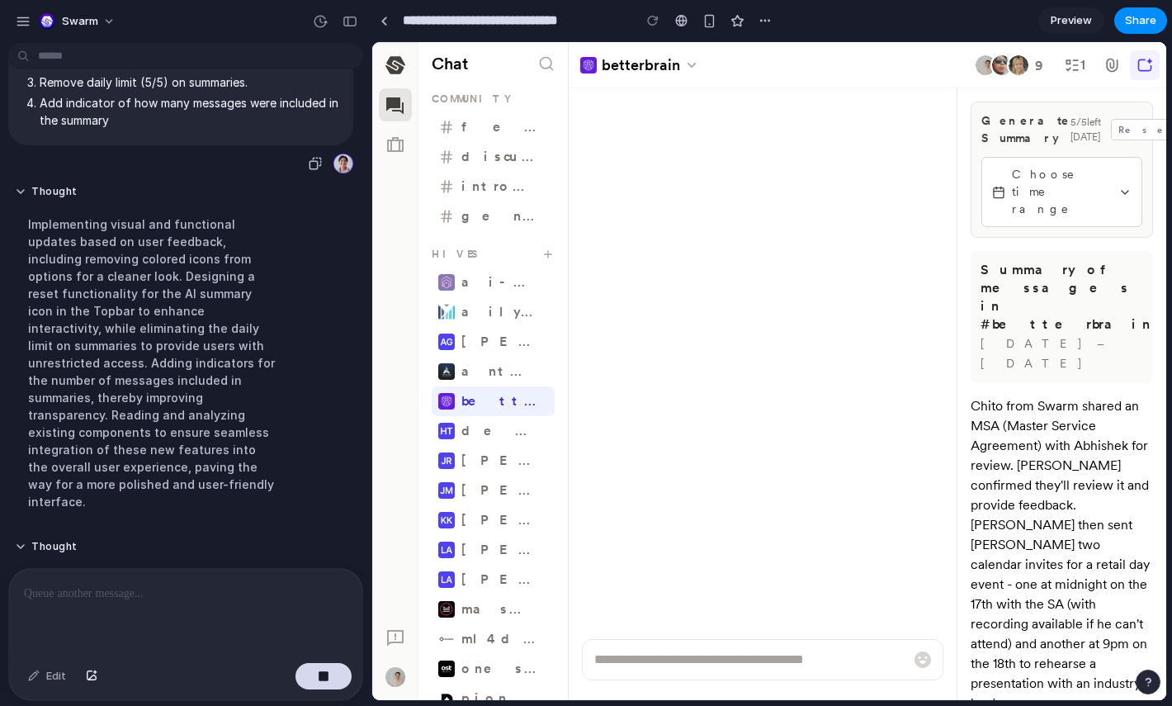
scroll to position [2380, 0]
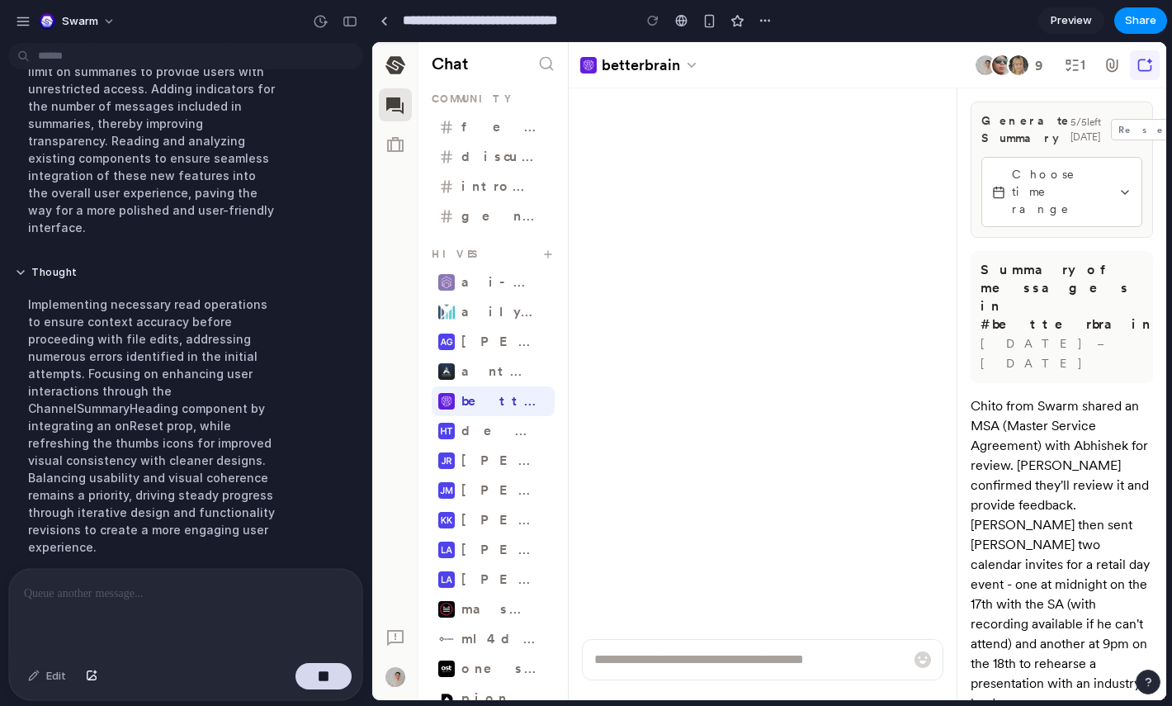
click at [351, 5] on div "Swarm" at bounding box center [185, 20] width 371 height 40
click at [351, 21] on div "button" at bounding box center [349, 22] width 15 height 12
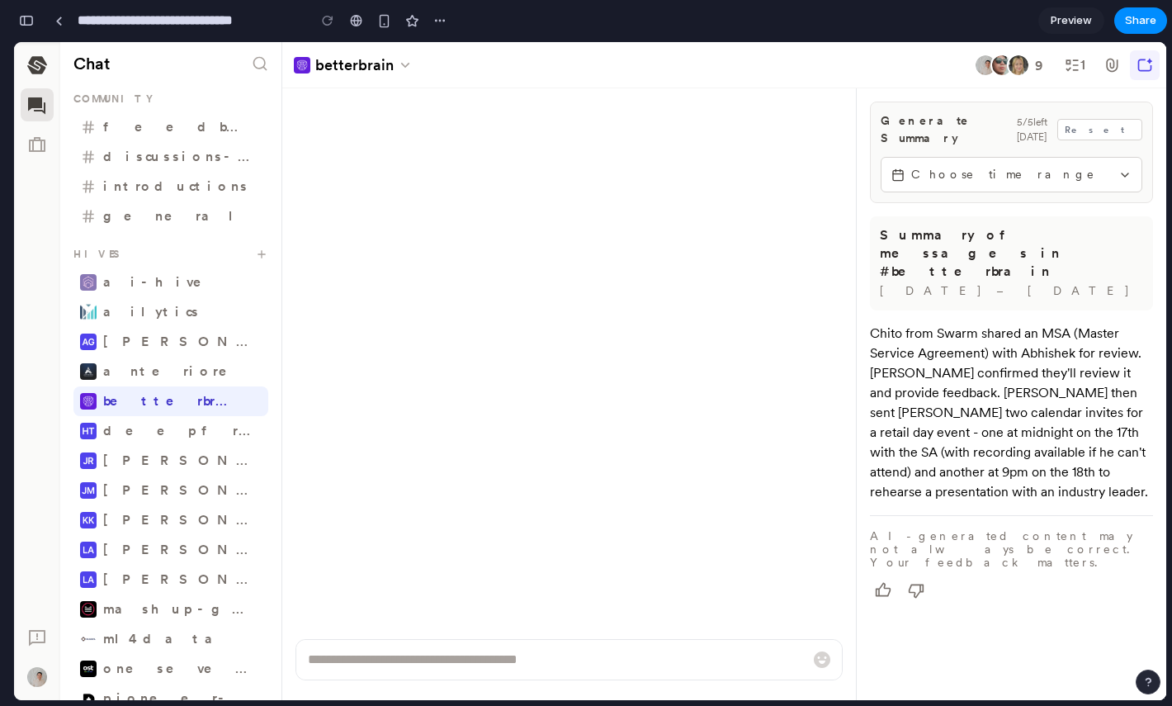
scroll to position [4304, 0]
click at [957, 166] on span "Choose time range" at bounding box center [1011, 174] width 201 height 17
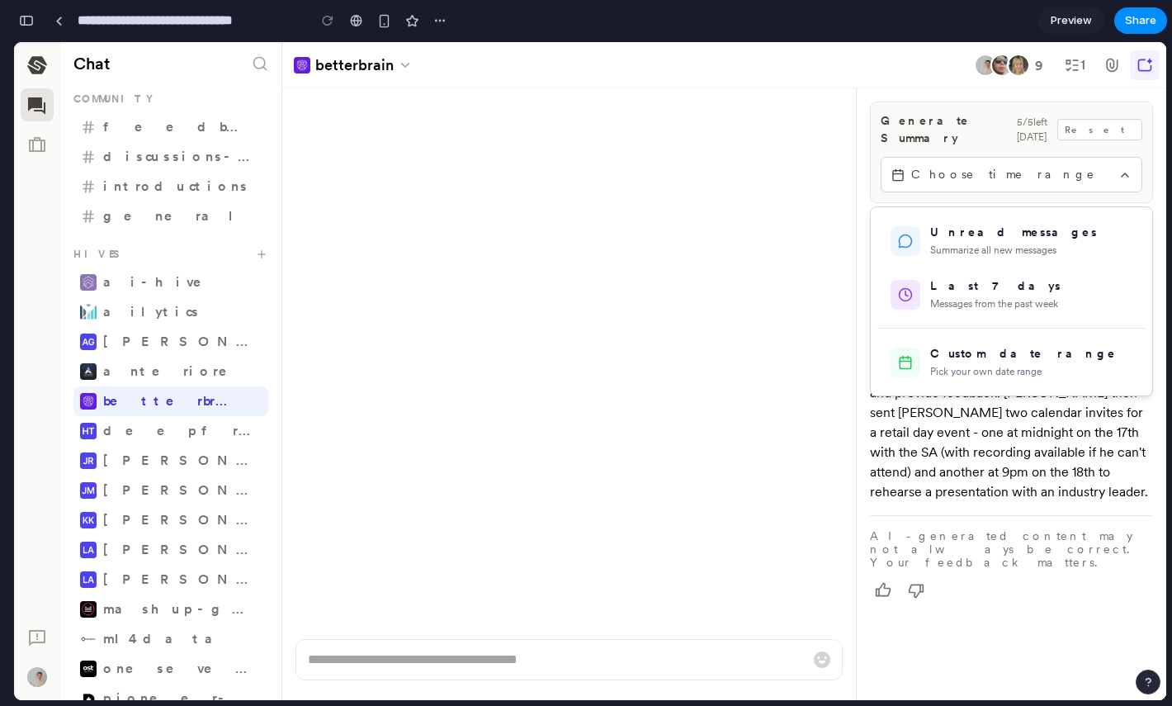
click at [958, 179] on div at bounding box center [590, 371] width 1152 height 658
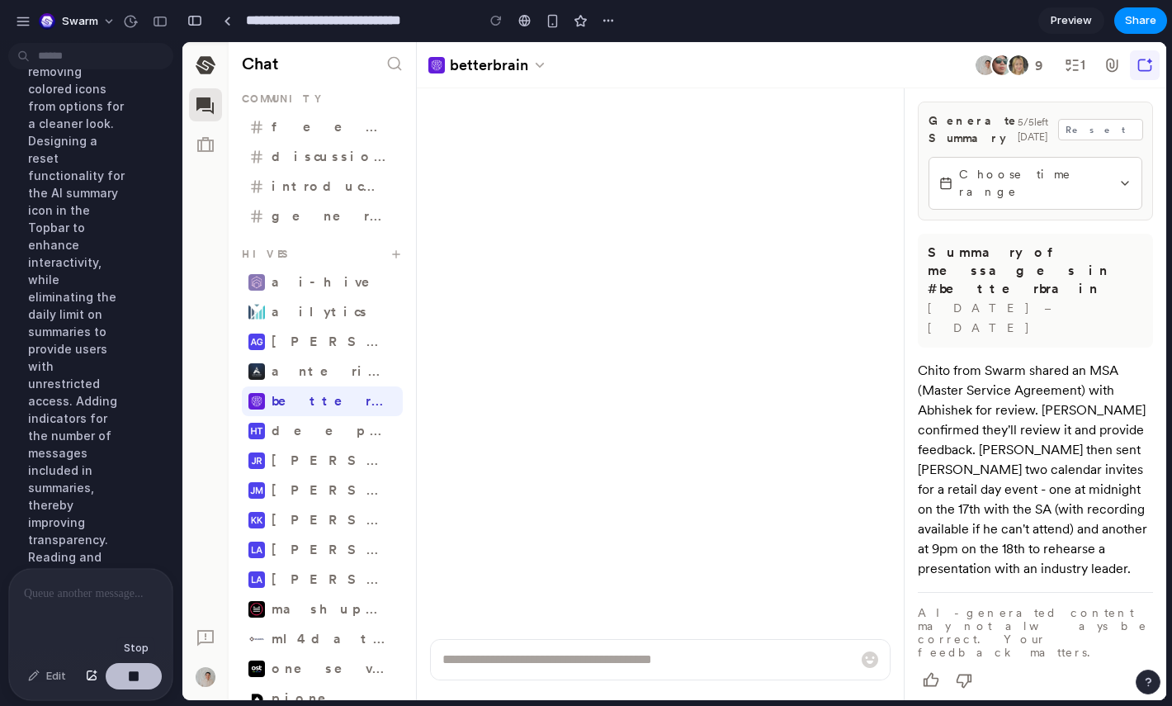
click at [142, 675] on button "button" at bounding box center [134, 676] width 56 height 26
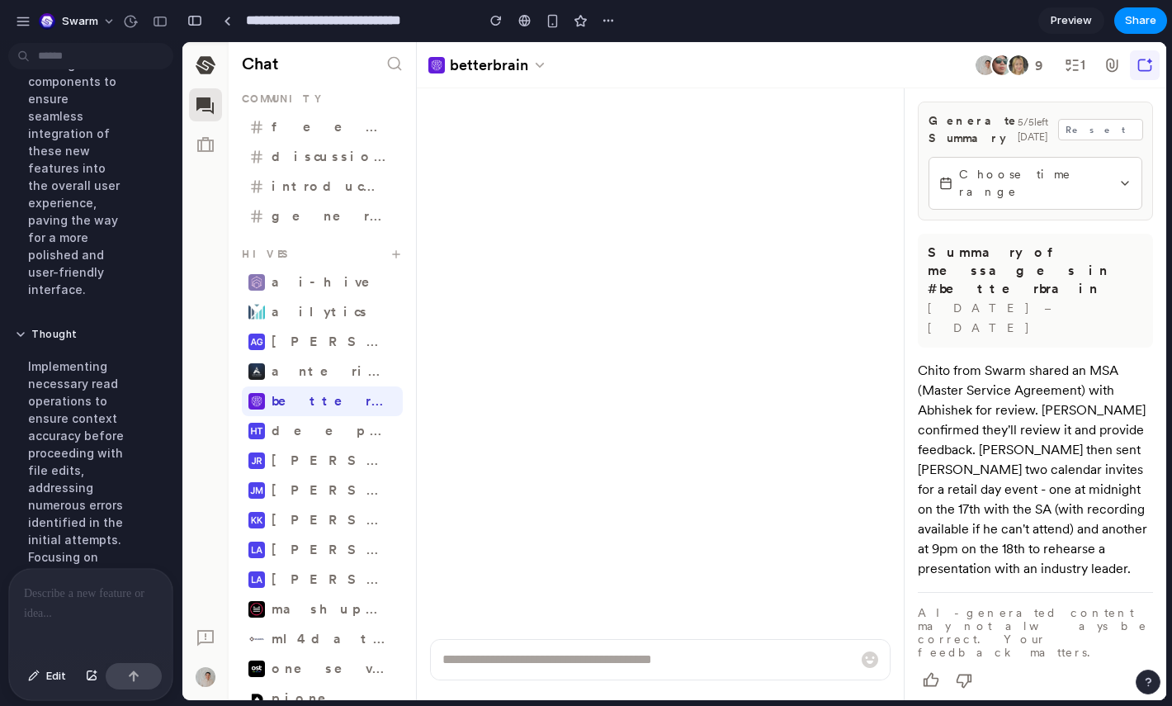
scroll to position [5254, 0]
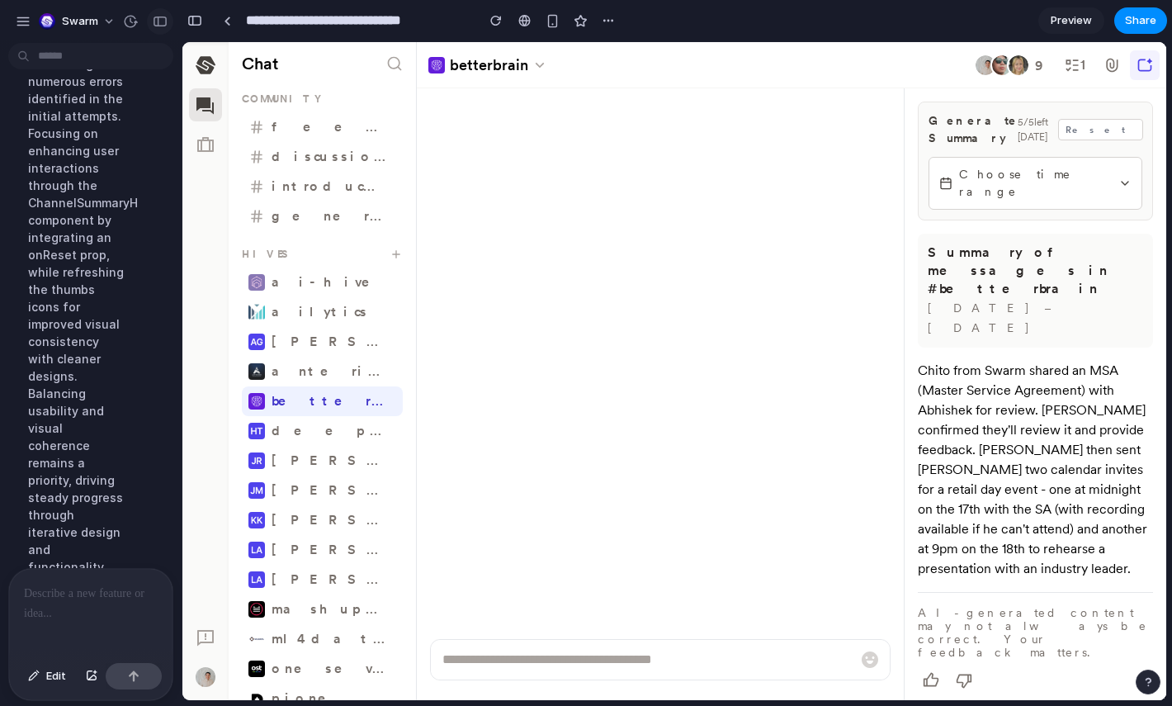
click at [164, 21] on div "button" at bounding box center [160, 22] width 15 height 12
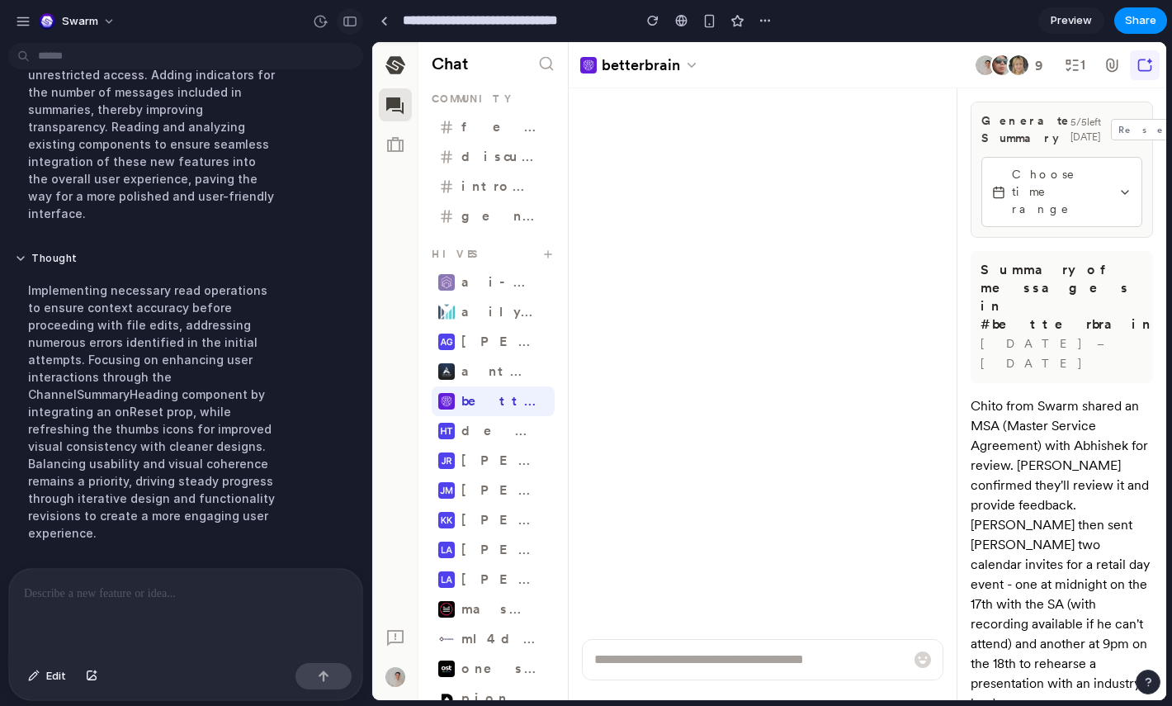
scroll to position [2343, 0]
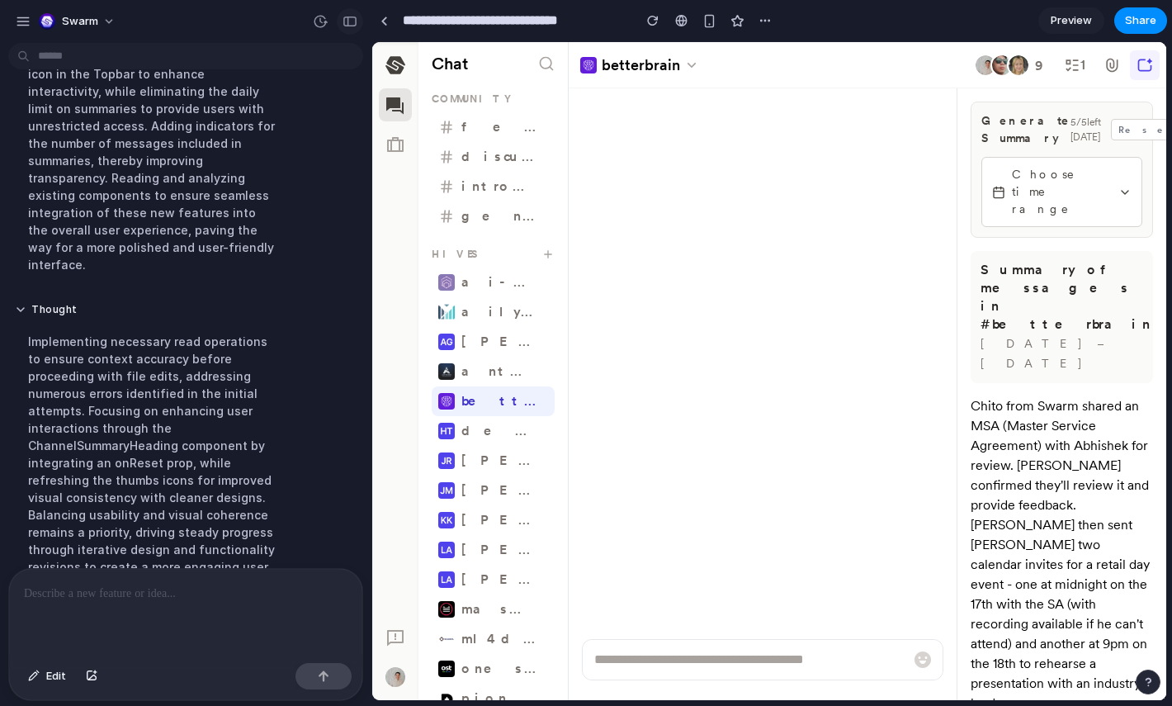
click at [342, 21] on div "button" at bounding box center [349, 22] width 15 height 12
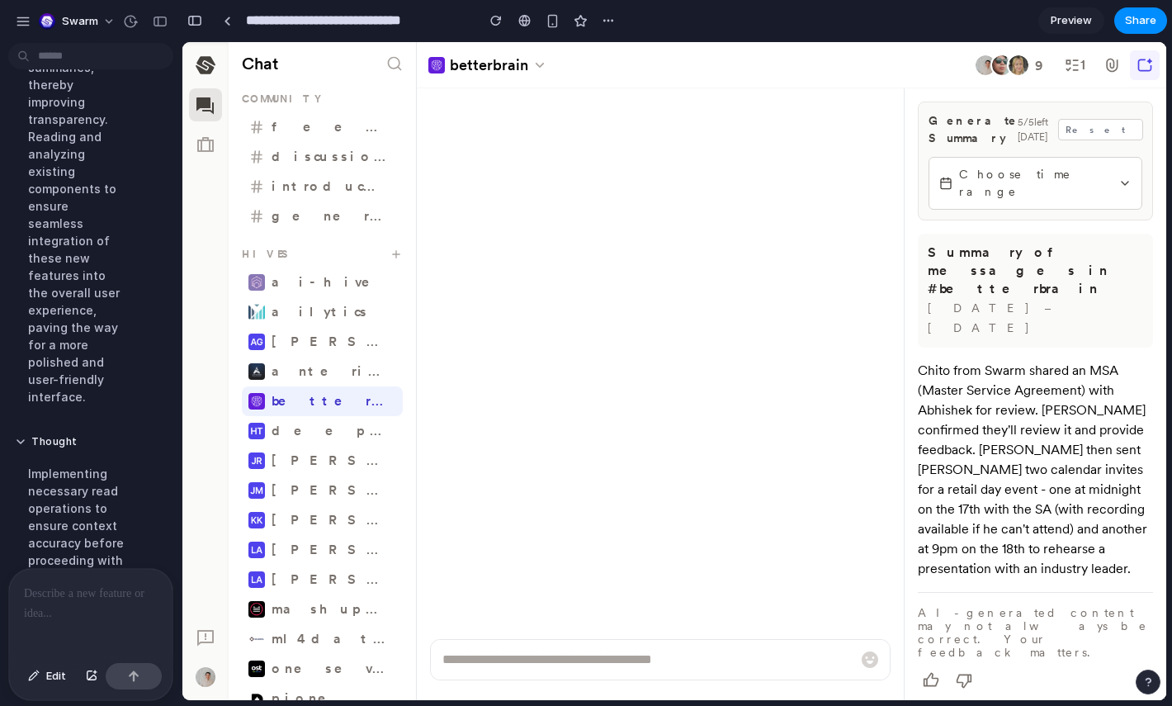
scroll to position [5254, 0]
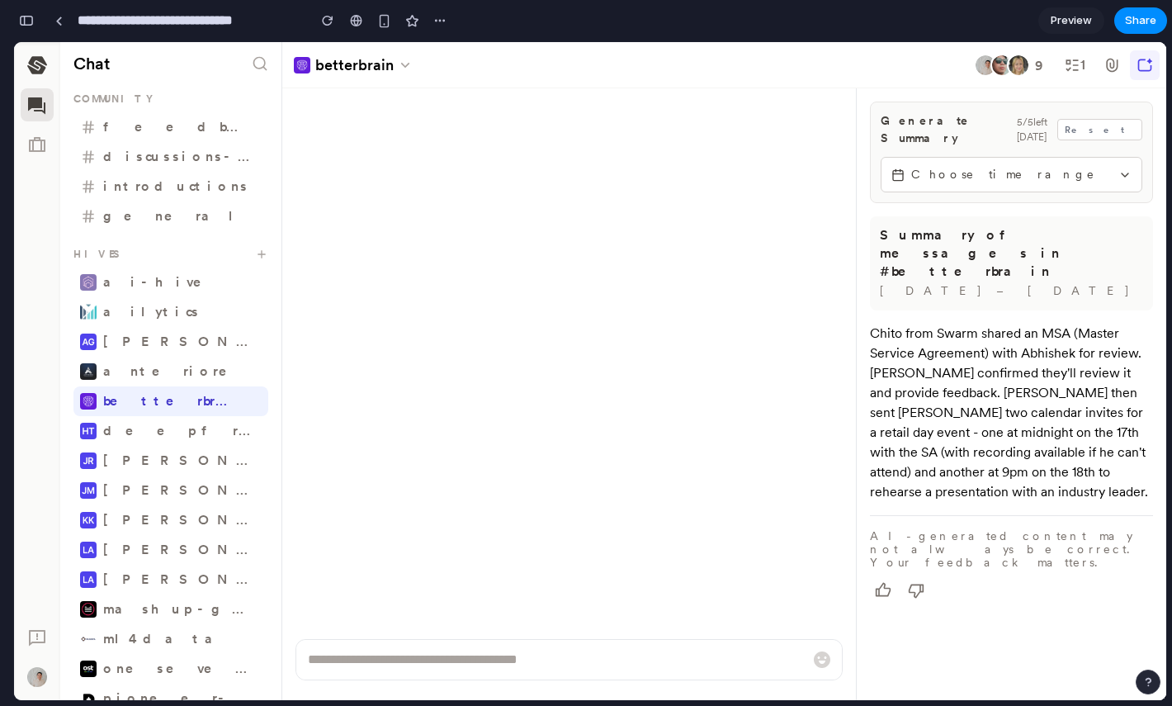
click at [1056, 166] on span "Choose time range" at bounding box center [1011, 174] width 201 height 17
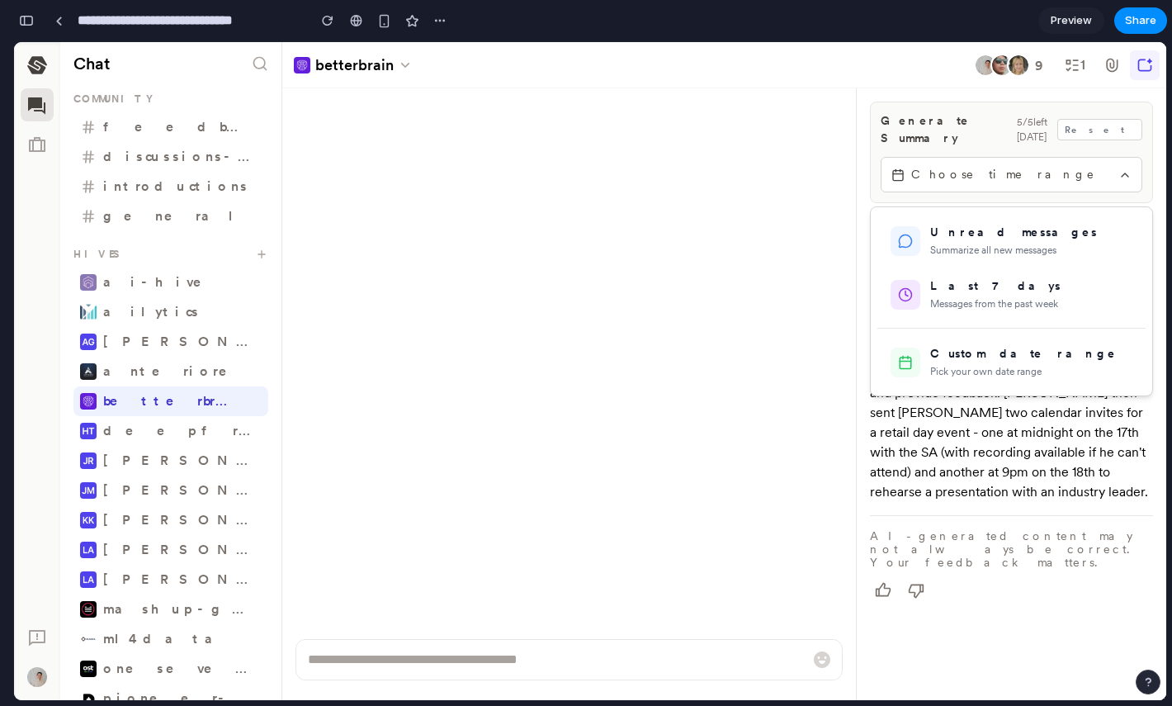
click at [1056, 165] on div at bounding box center [590, 371] width 1152 height 658
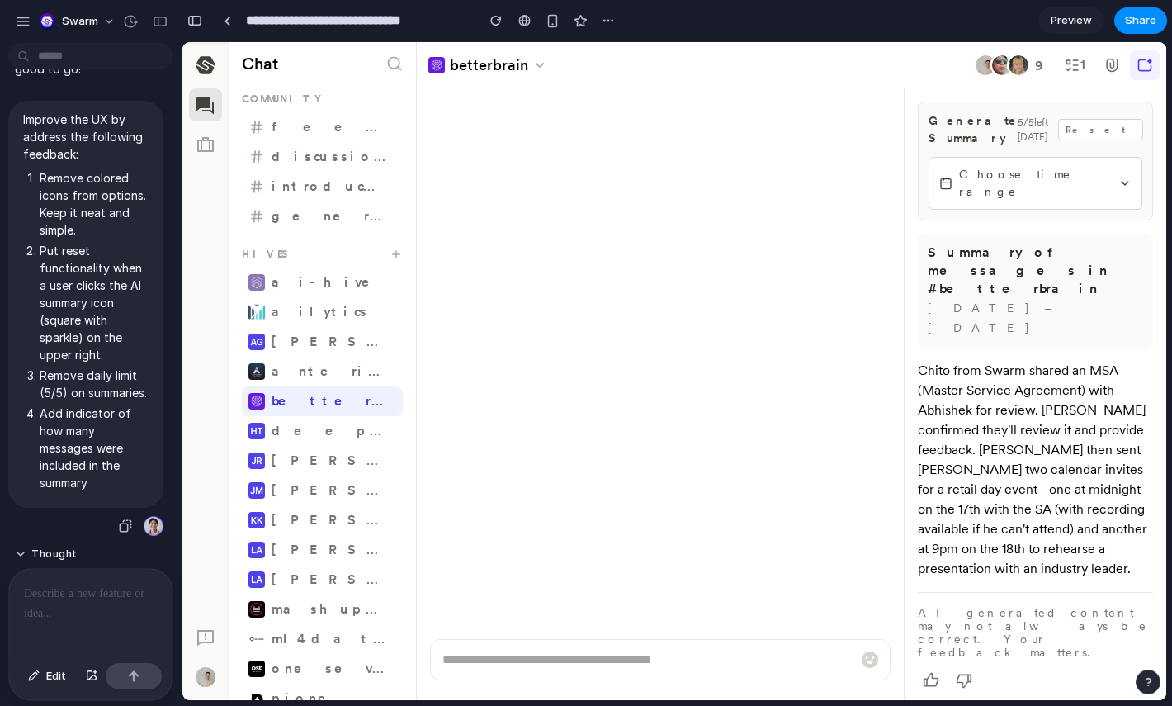
scroll to position [3673, 0]
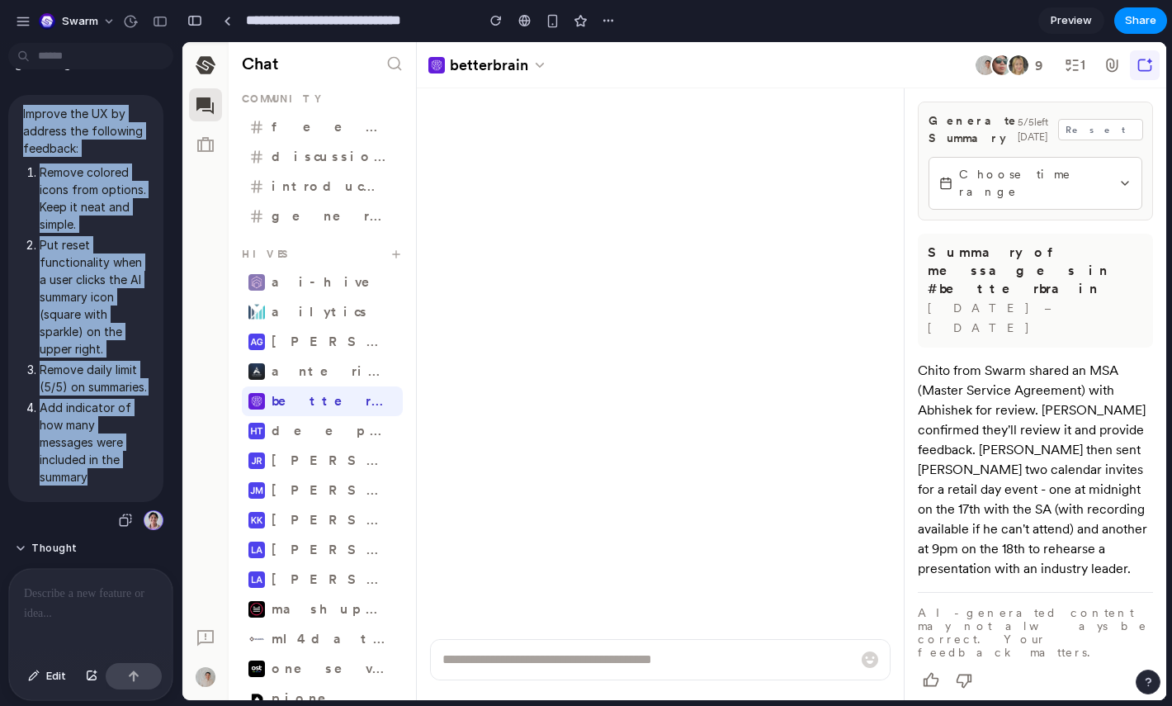
drag, startPoint x: 23, startPoint y: 111, endPoint x: 98, endPoint y: 494, distance: 391.0
click at [98, 492] on span "Improve the UX by address the following feedback: Remove colored icons from opt…" at bounding box center [85, 298] width 125 height 387
copy span "Improve the UX by address the following feedback: Remove colored icons from opt…"
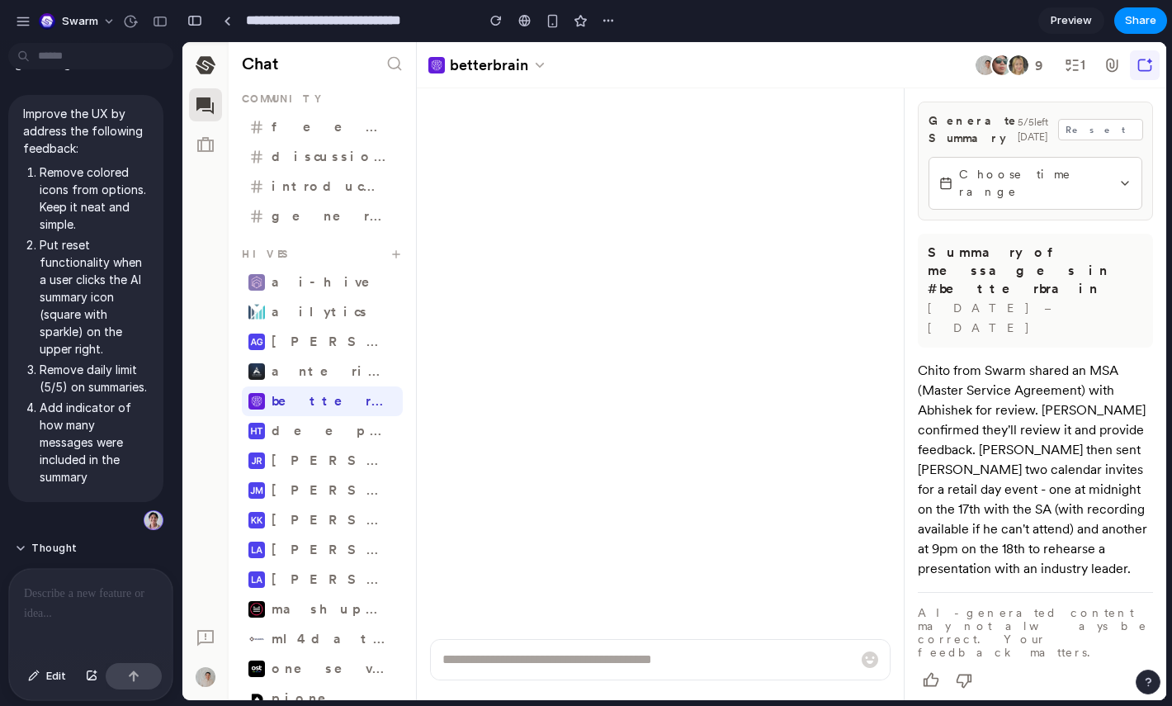
click at [64, 607] on div at bounding box center [90, 612] width 163 height 87
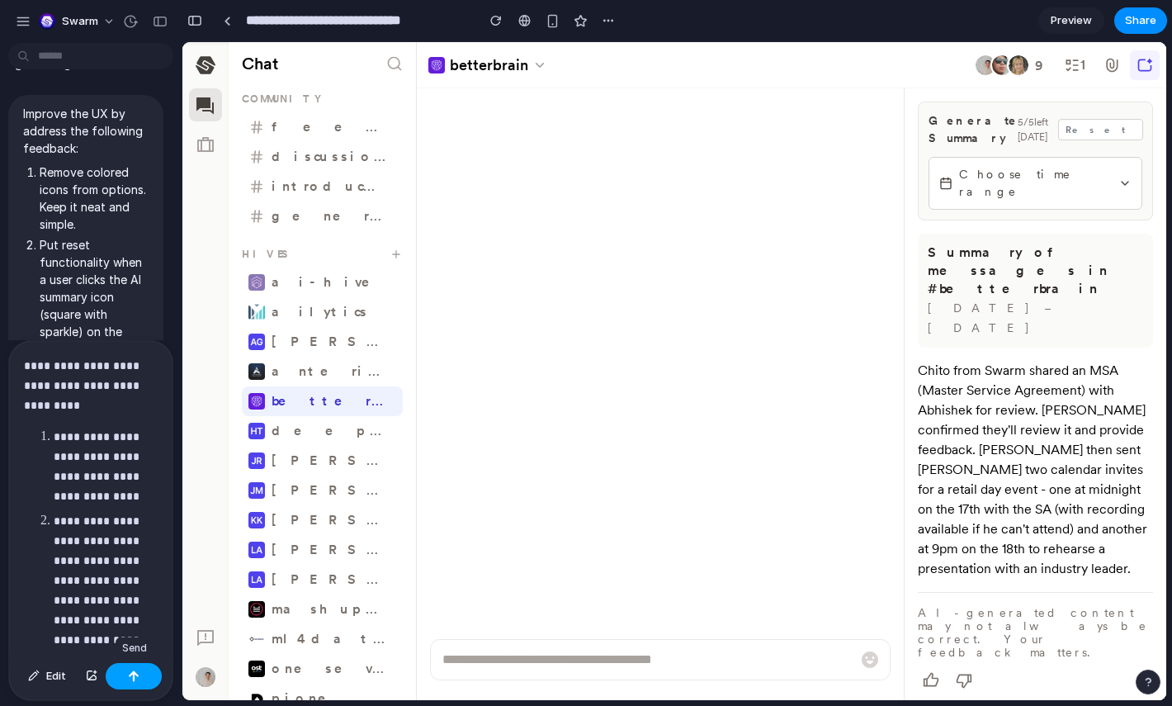
click at [129, 670] on div "button" at bounding box center [134, 676] width 12 height 12
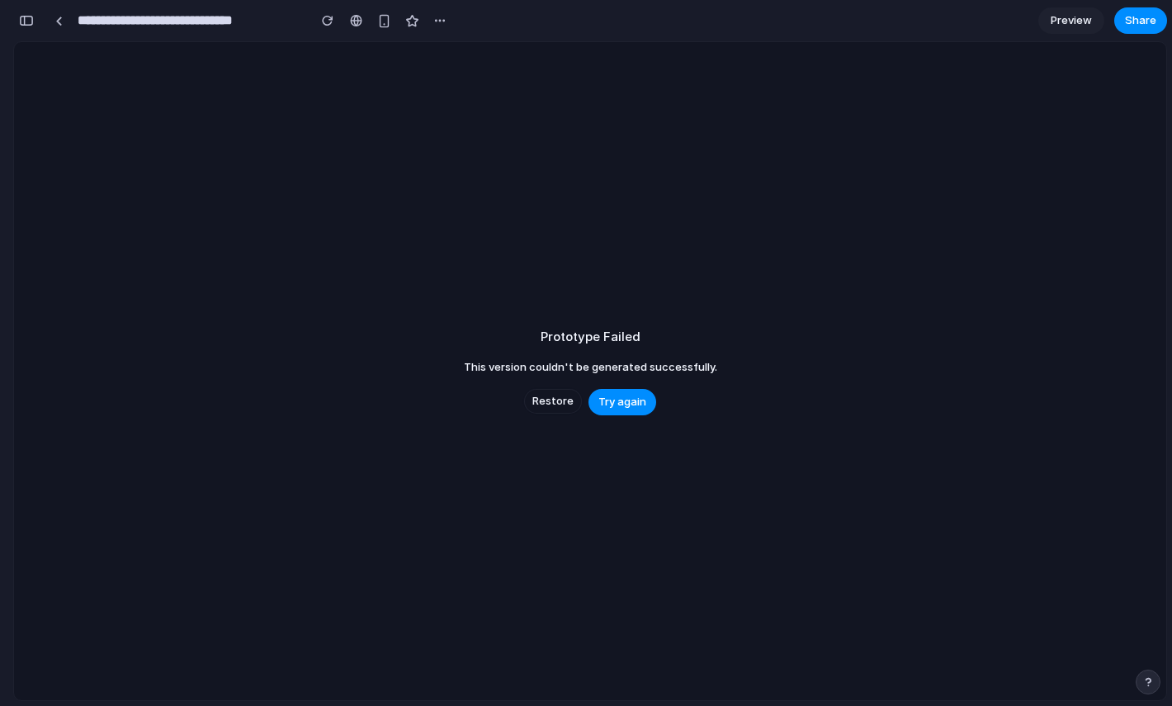
scroll to position [6595, 0]
click at [617, 406] on span "Try again" at bounding box center [622, 402] width 48 height 17
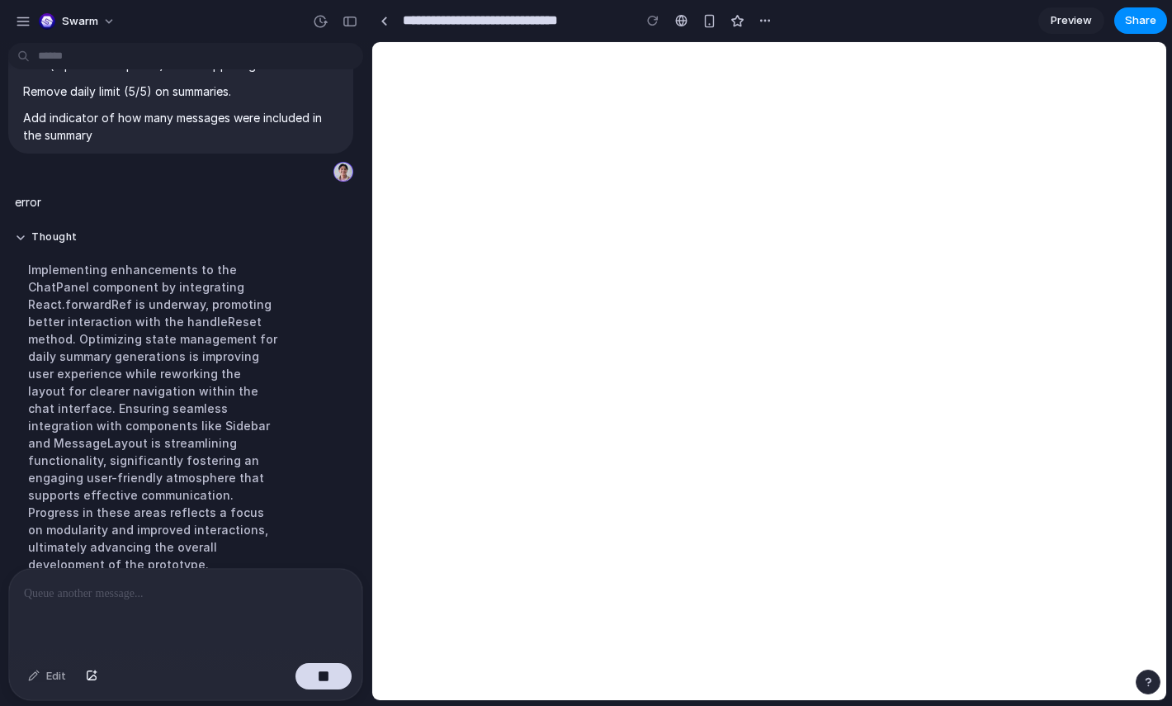
scroll to position [0, 0]
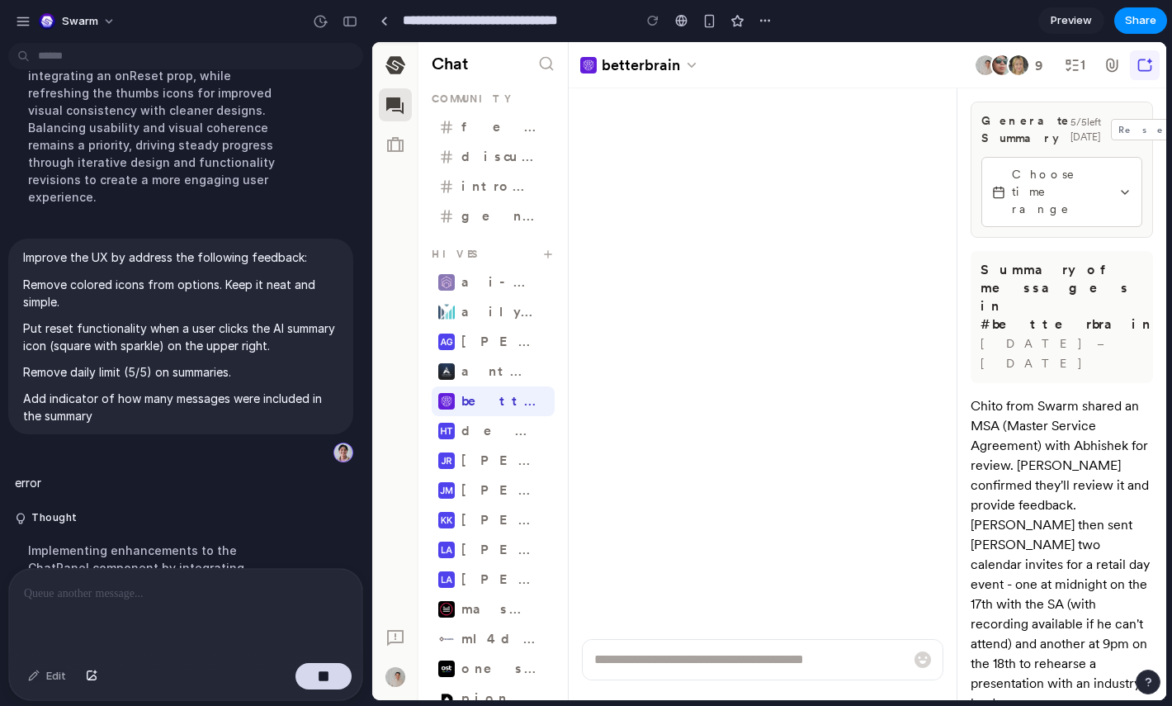
click at [363, 30] on div "Swarm" at bounding box center [185, 20] width 371 height 40
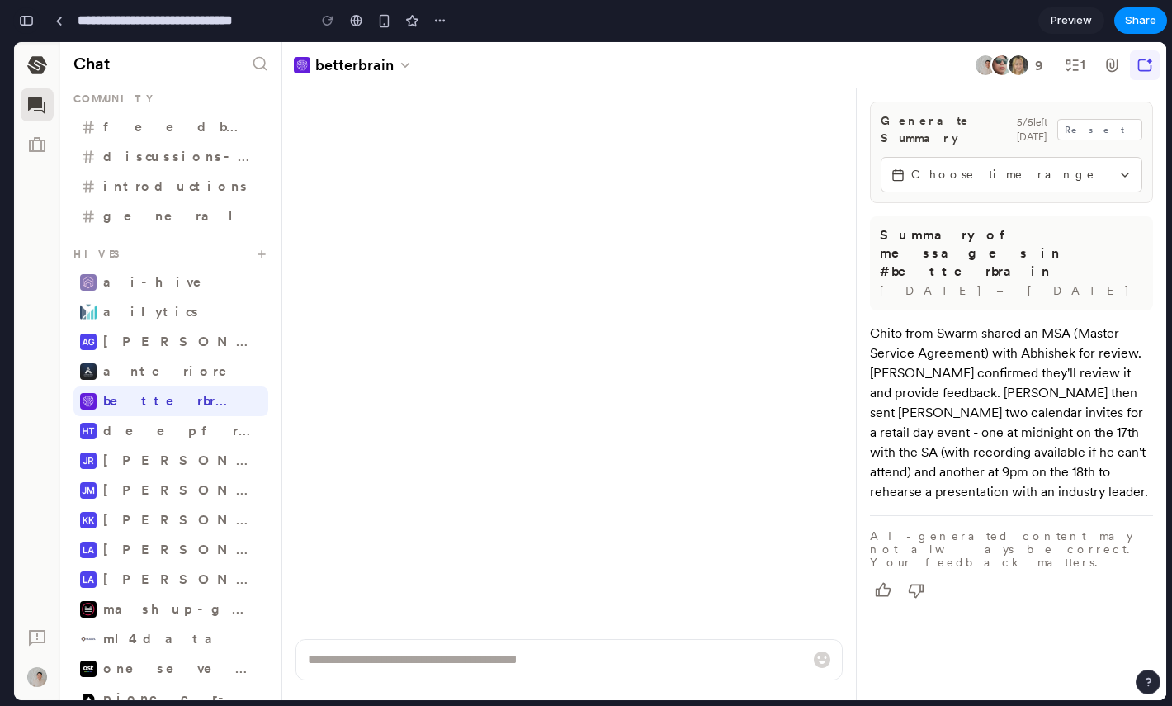
click at [26, 22] on div "button" at bounding box center [26, 21] width 15 height 12
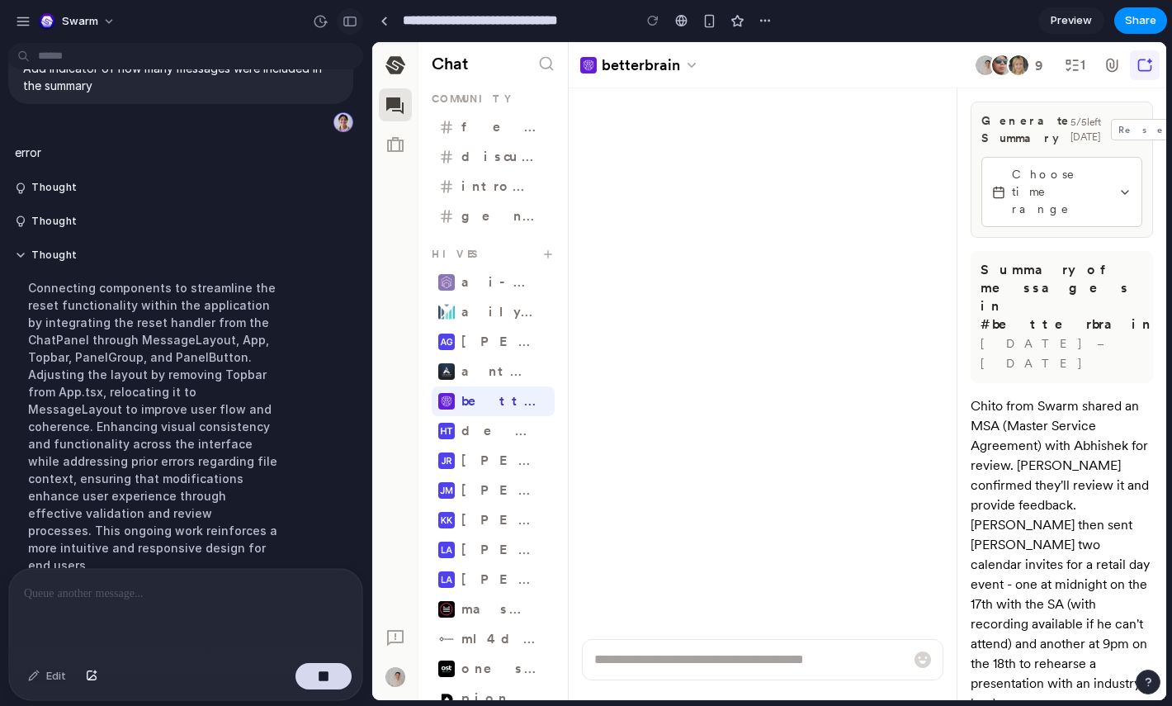
click at [353, 17] on div "button" at bounding box center [349, 22] width 15 height 12
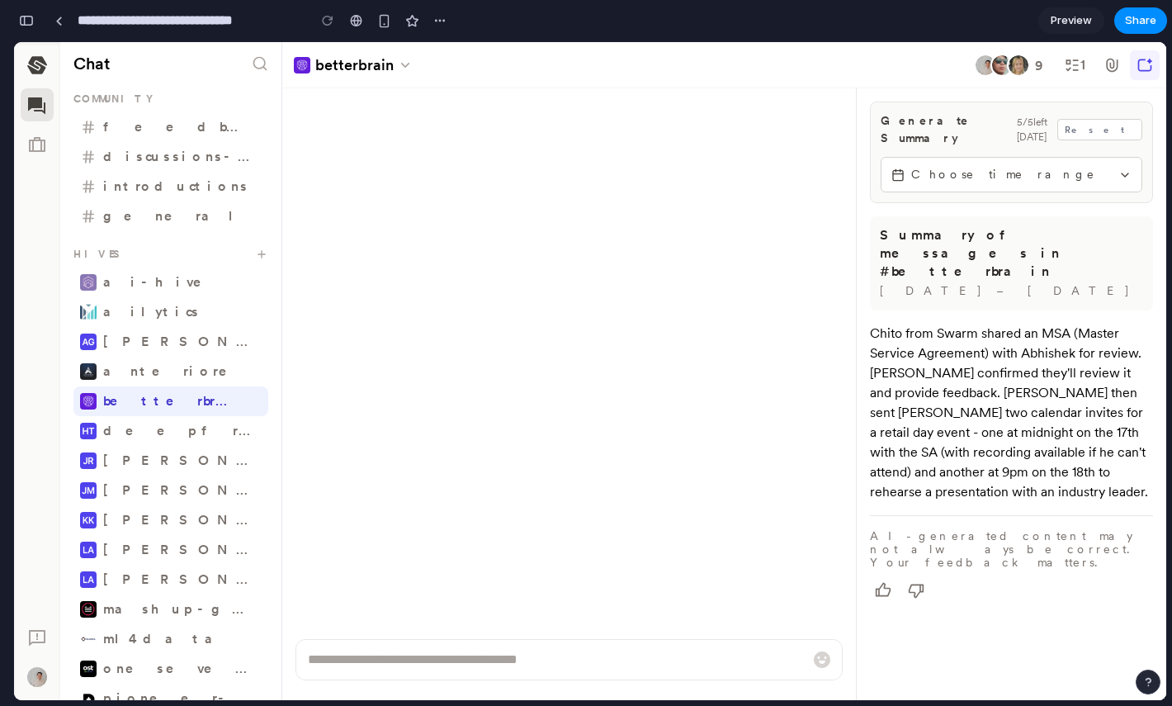
scroll to position [6665, 0]
click at [994, 167] on span "Choose time range" at bounding box center [1011, 174] width 201 height 17
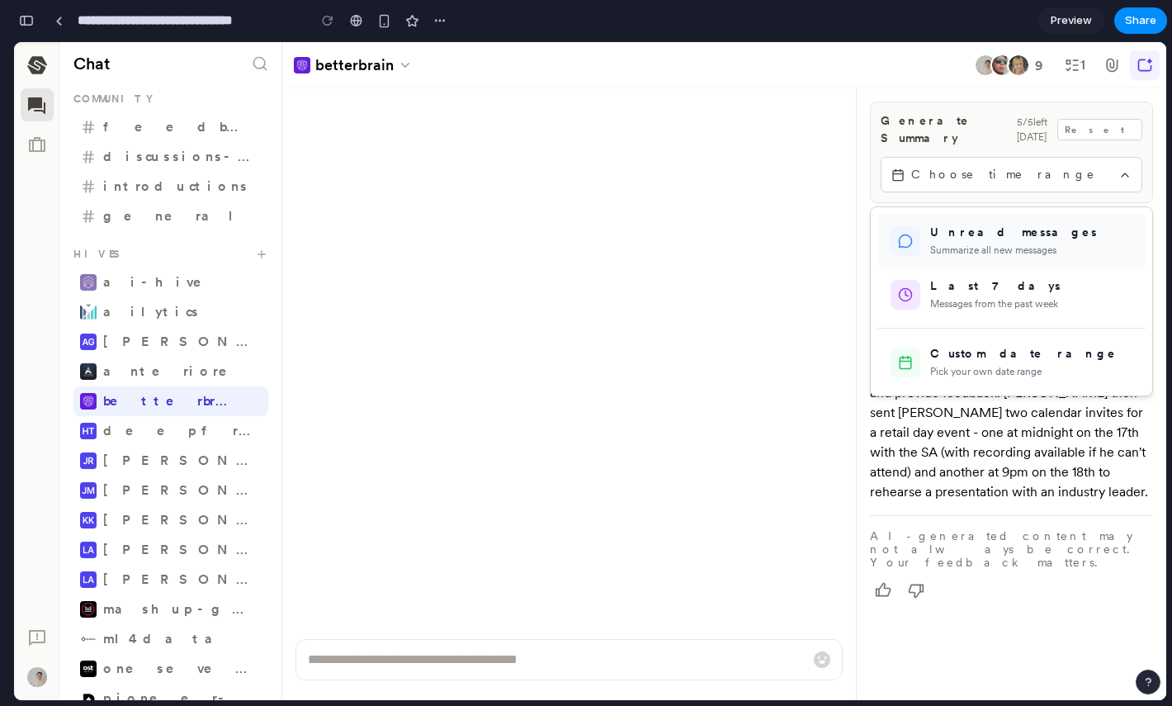
click at [992, 224] on div "Unread messages" at bounding box center [1031, 232] width 202 height 17
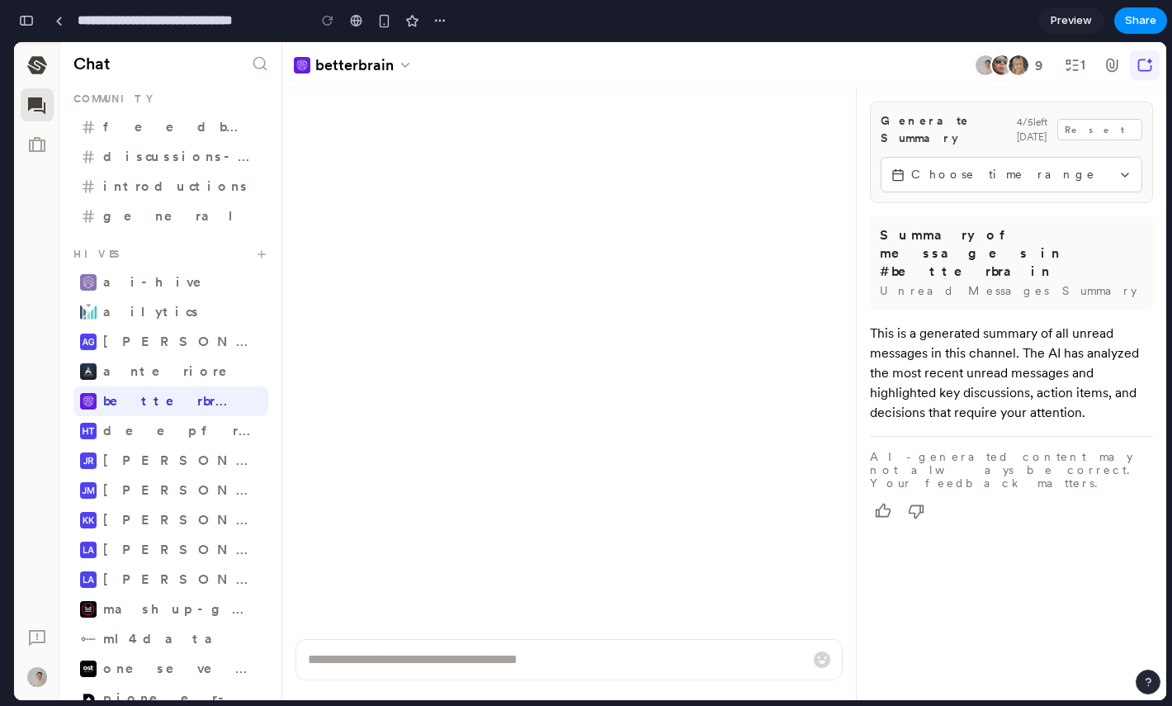
scroll to position [6613, 0]
click at [947, 166] on span "Choose time range" at bounding box center [1011, 174] width 201 height 17
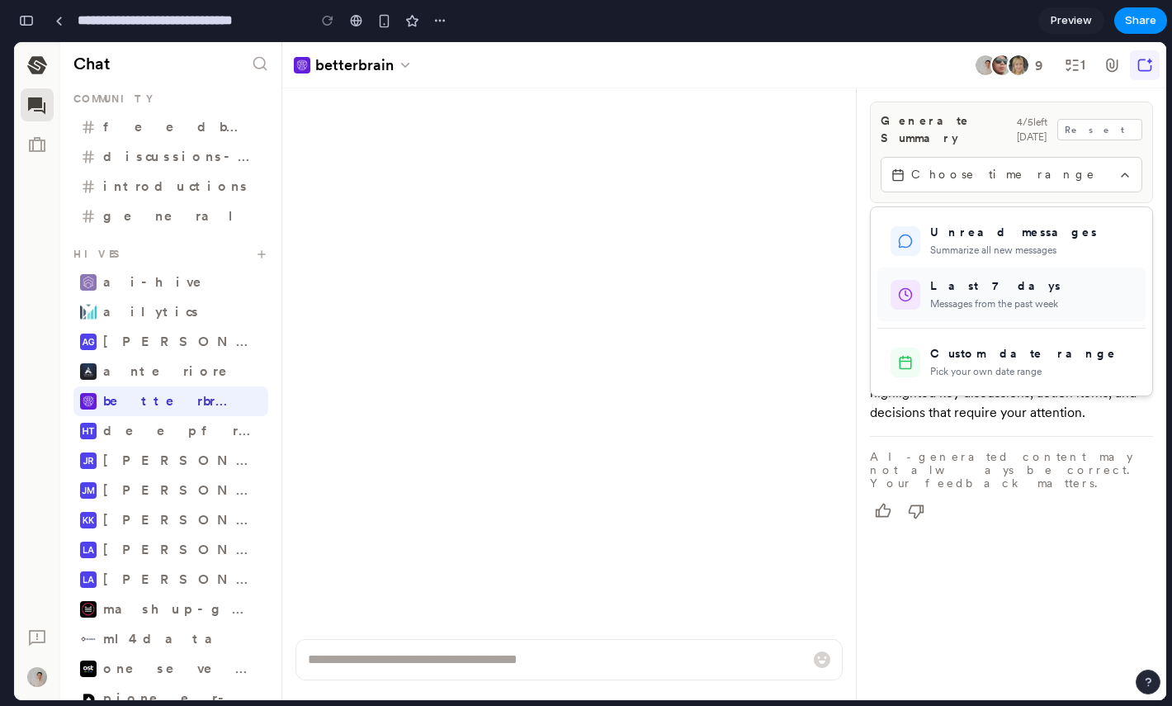
click at [938, 277] on div "Last 7 days" at bounding box center [1031, 285] width 202 height 17
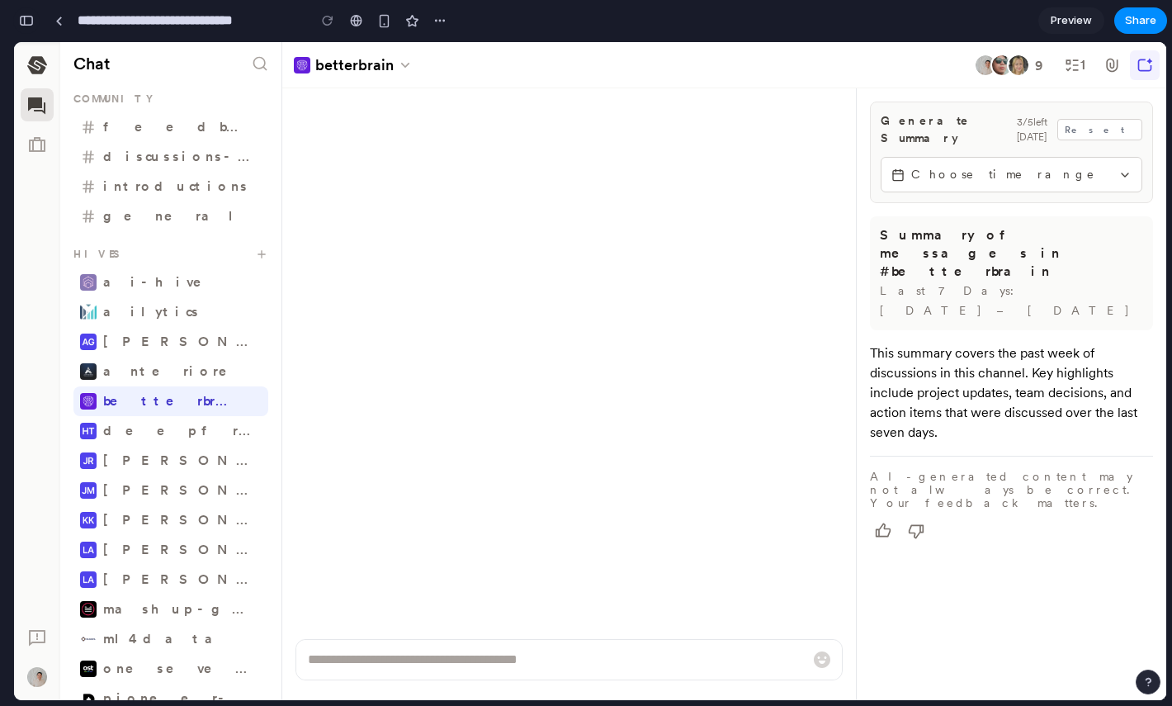
click at [35, 21] on button "button" at bounding box center [26, 20] width 26 height 26
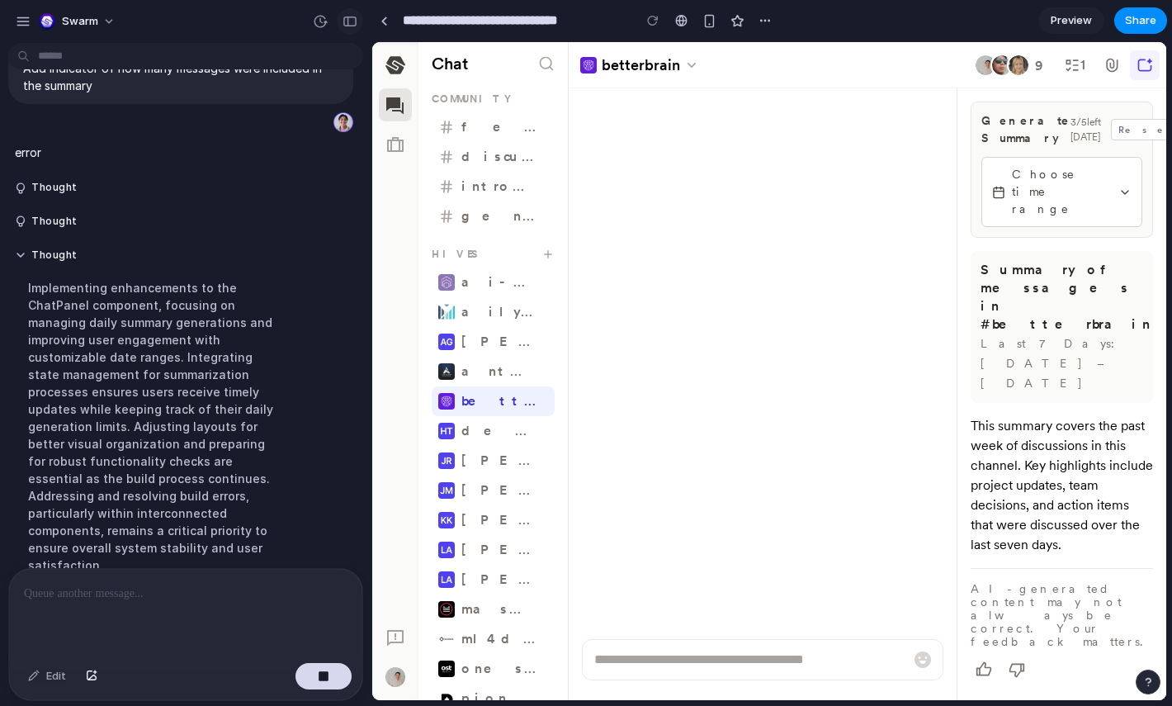
click at [353, 23] on div "button" at bounding box center [349, 22] width 15 height 12
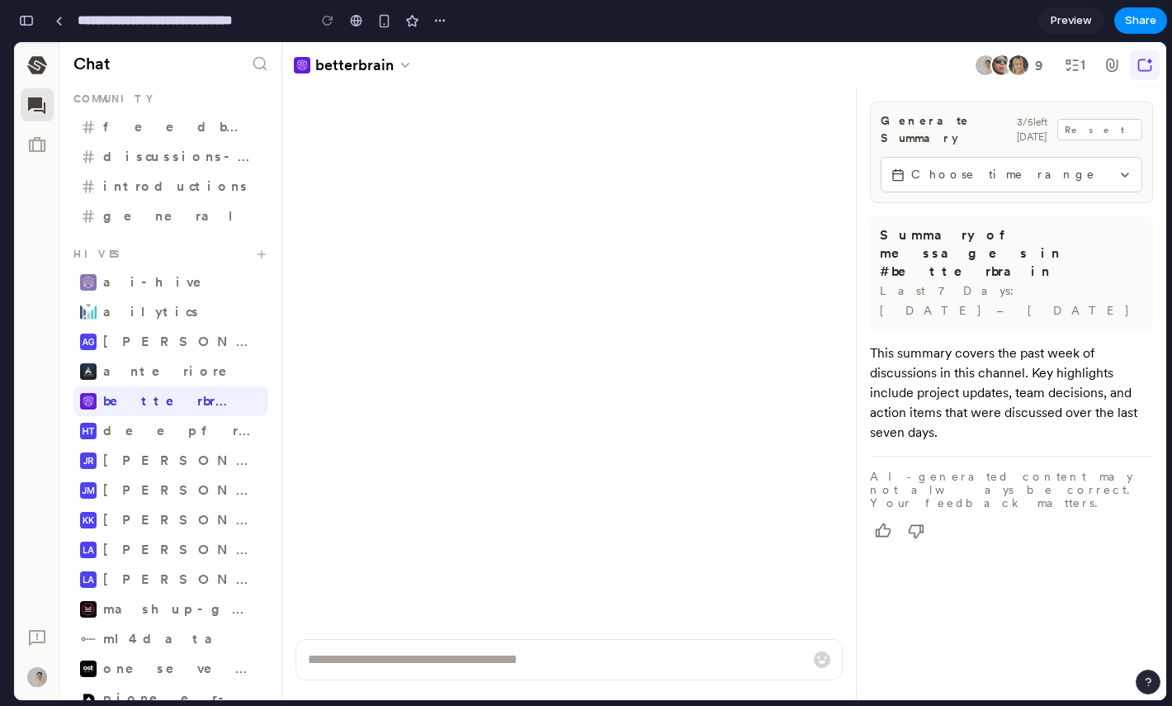
scroll to position [6613, 0]
click at [984, 168] on span "Choose time range" at bounding box center [1011, 174] width 201 height 17
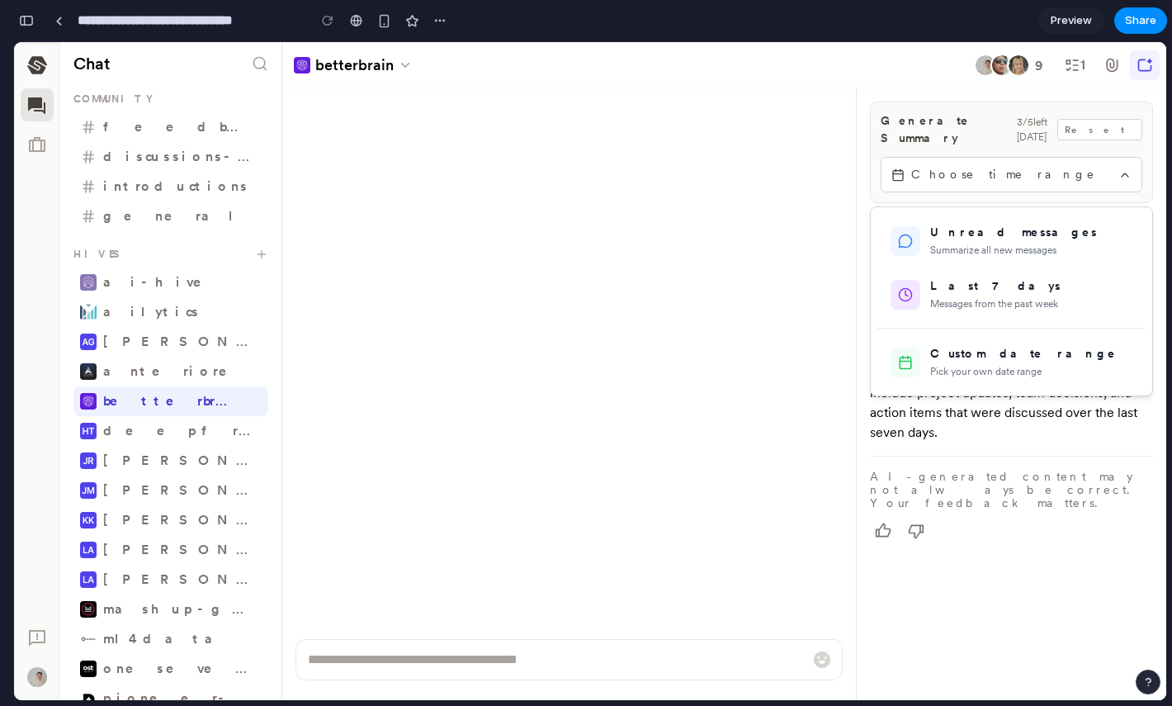
click at [972, 158] on div at bounding box center [590, 371] width 1152 height 658
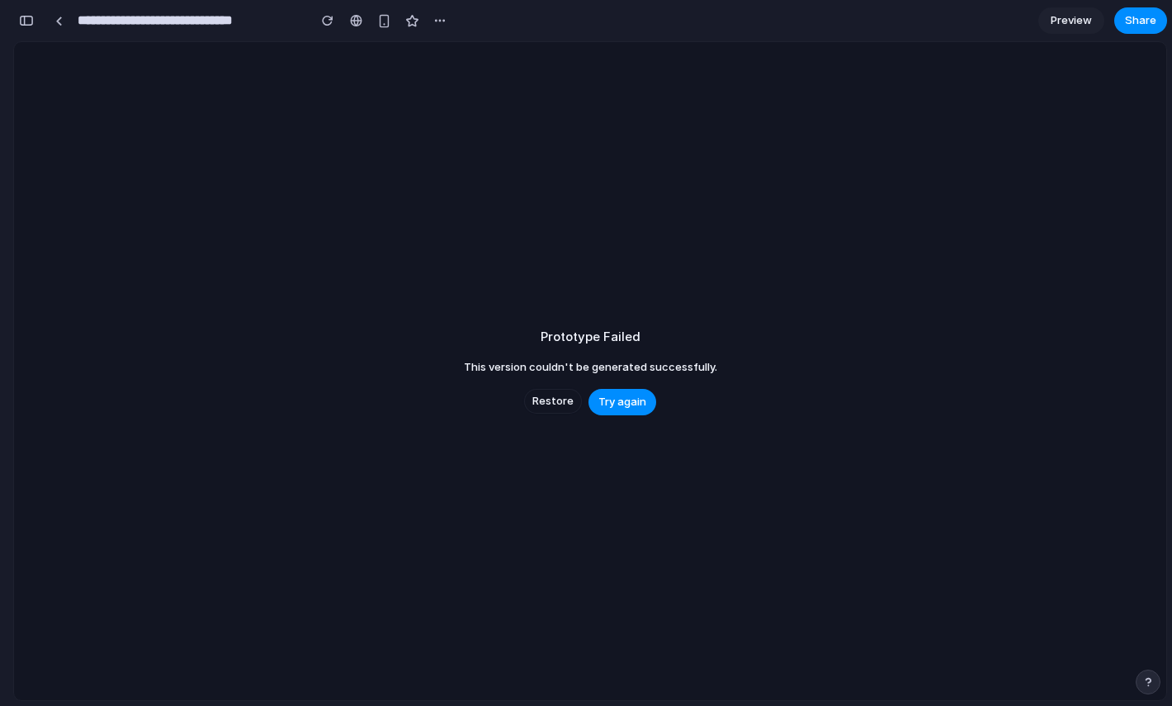
scroll to position [6561, 0]
click at [642, 409] on span "Try again" at bounding box center [622, 402] width 48 height 17
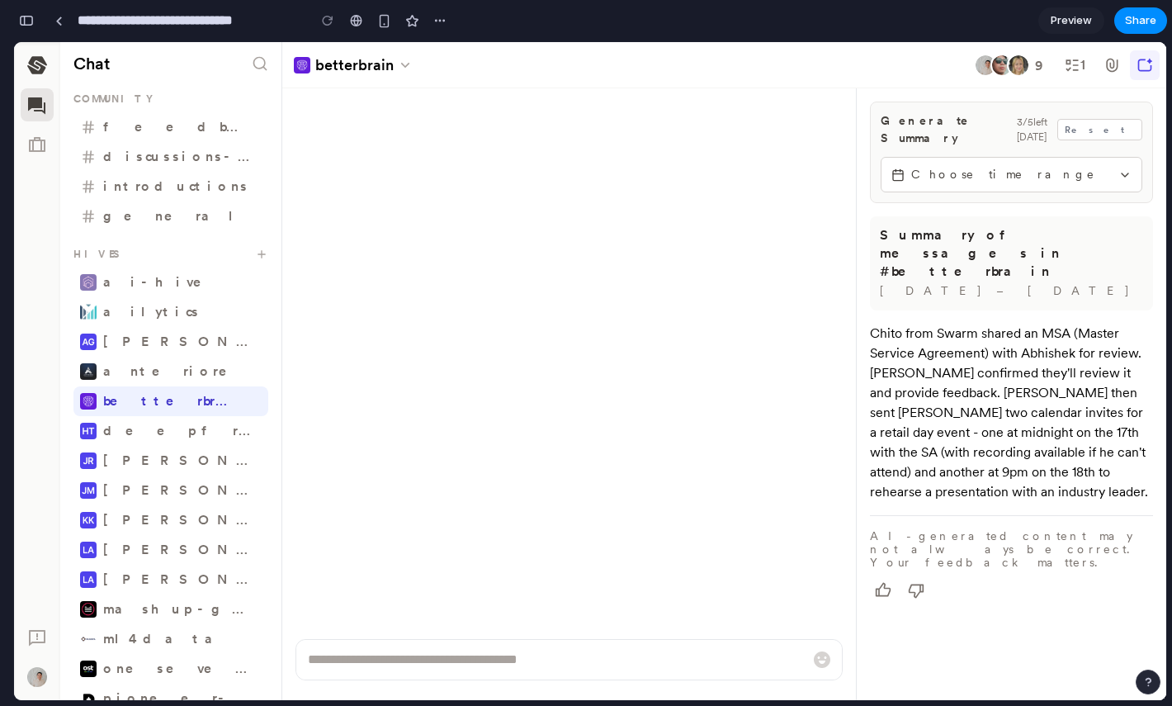
scroll to position [6615, 0]
